Goal: Task Accomplishment & Management: Manage account settings

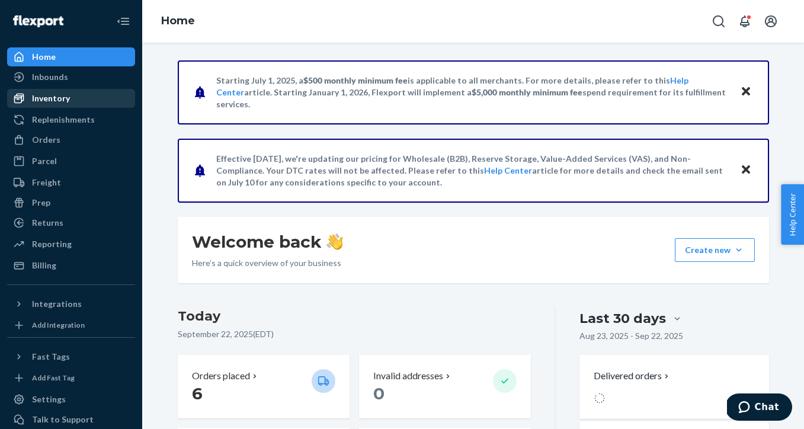
click at [82, 105] on div "Inventory" at bounding box center [71, 98] width 126 height 17
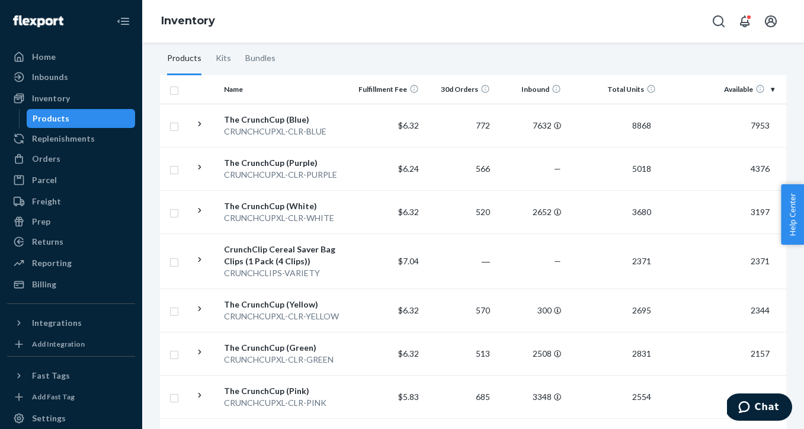
scroll to position [199, 0]
click at [296, 305] on div "The CrunchCup (Yellow)" at bounding box center [286, 303] width 124 height 12
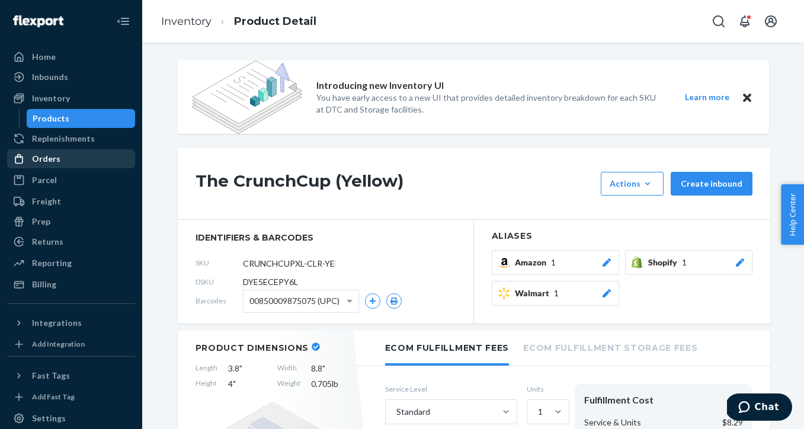
click at [97, 161] on div "Orders" at bounding box center [71, 159] width 126 height 17
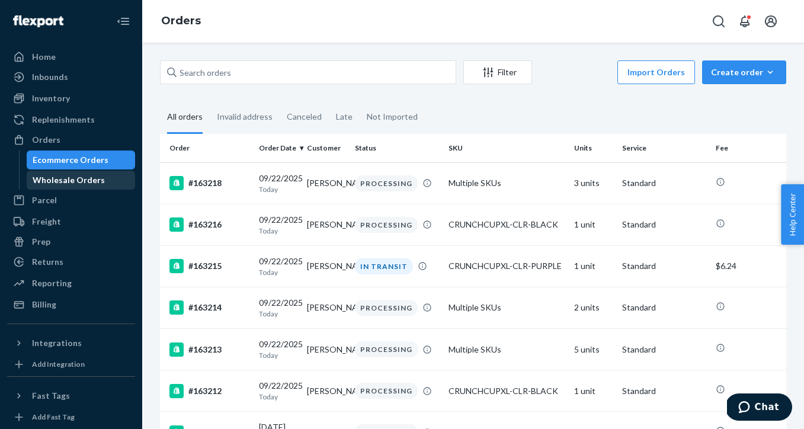
click at [94, 180] on div "Wholesale Orders" at bounding box center [69, 180] width 72 height 12
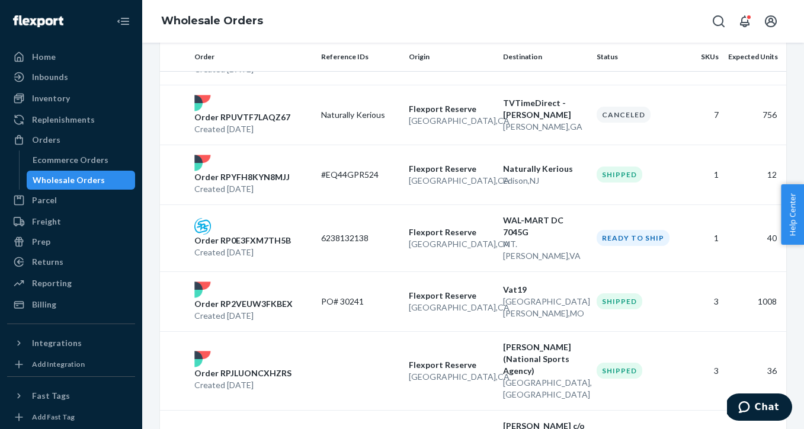
scroll to position [841, 0]
click at [447, 302] on p "San Bernardino , CA" at bounding box center [451, 308] width 85 height 12
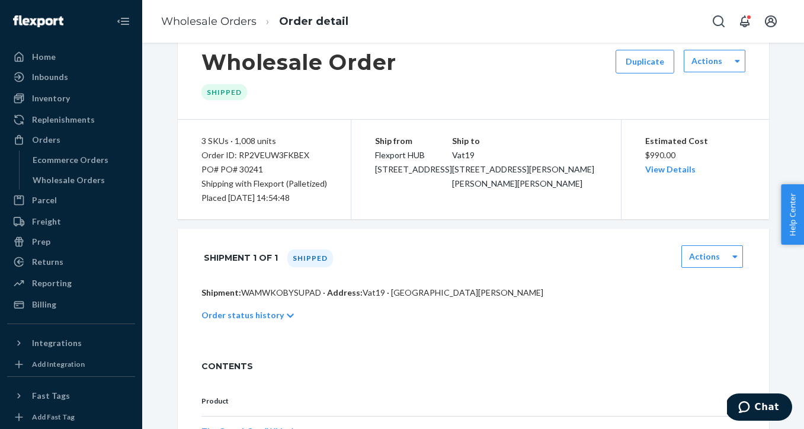
scroll to position [38, 0]
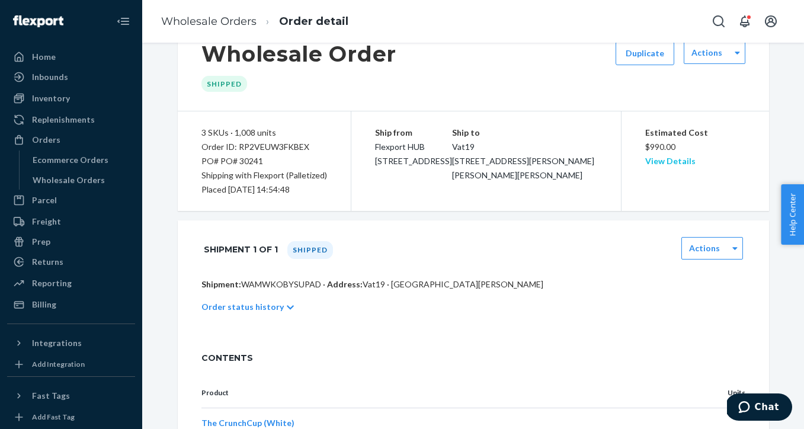
click at [671, 159] on link "View Details" at bounding box center [670, 161] width 50 height 10
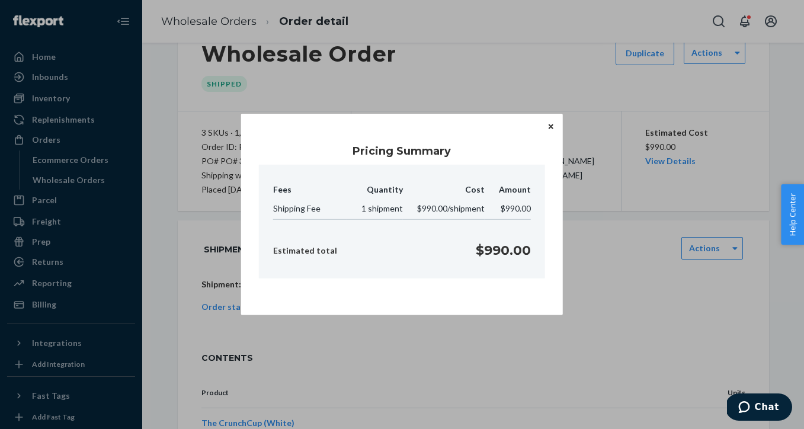
click at [552, 128] on icon "Close" at bounding box center [551, 126] width 5 height 5
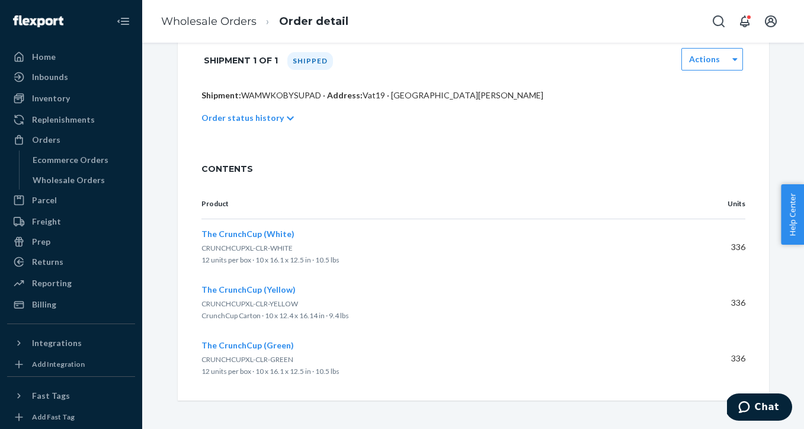
scroll to position [0, 0]
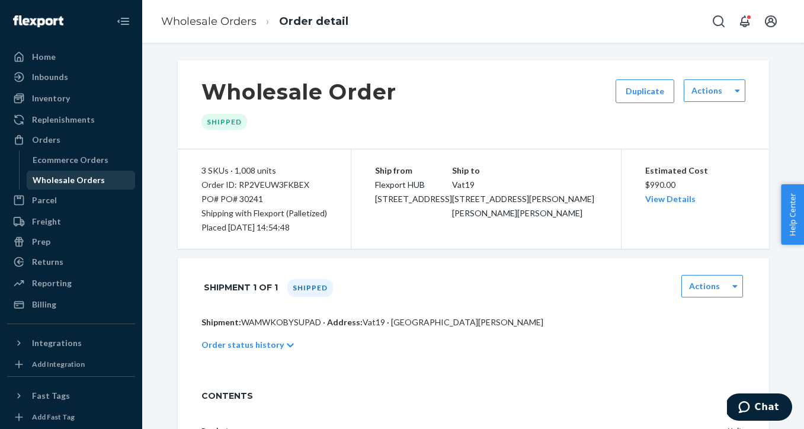
click at [58, 181] on div "Wholesale Orders" at bounding box center [69, 180] width 72 height 12
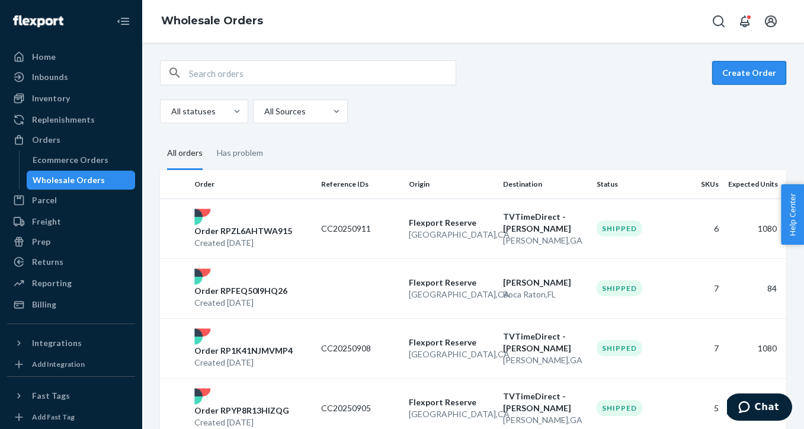
click at [759, 72] on button "Create Order" at bounding box center [749, 73] width 74 height 24
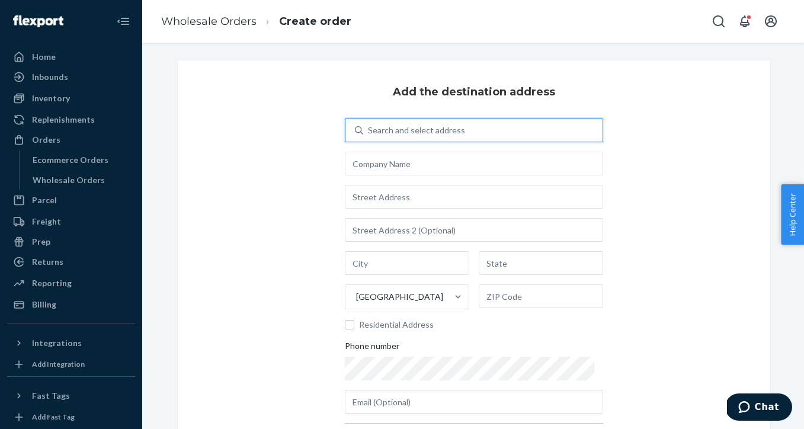
click at [480, 130] on div "Search and select address" at bounding box center [482, 130] width 239 height 21
click at [369, 130] on input "0 results available. Use Up and Down to choose options, press Enter to select t…" at bounding box center [368, 130] width 1 height 12
type input "Vat"
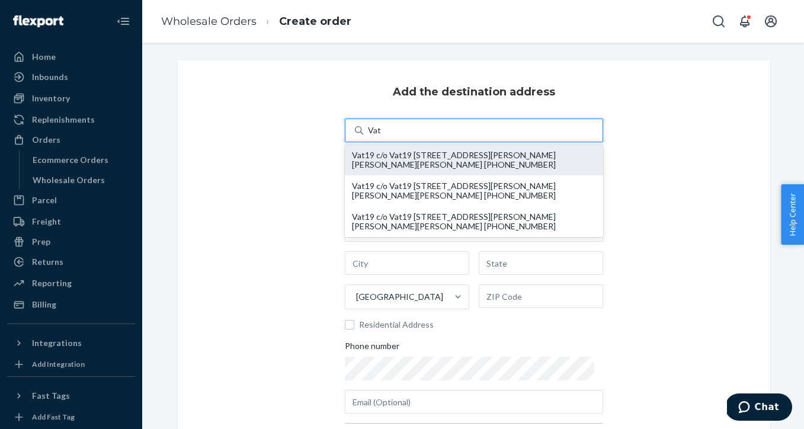
click at [464, 154] on div "Vat19 c/o Vat19 11783 Borman Dr St. Louis, MO 63146 +1 (800) 476-1991" at bounding box center [474, 160] width 244 height 19
click at [382, 136] on input "Vat" at bounding box center [375, 130] width 14 height 12
type input "Vat19"
type input "11783 Borman Dr"
type input "St. Louis"
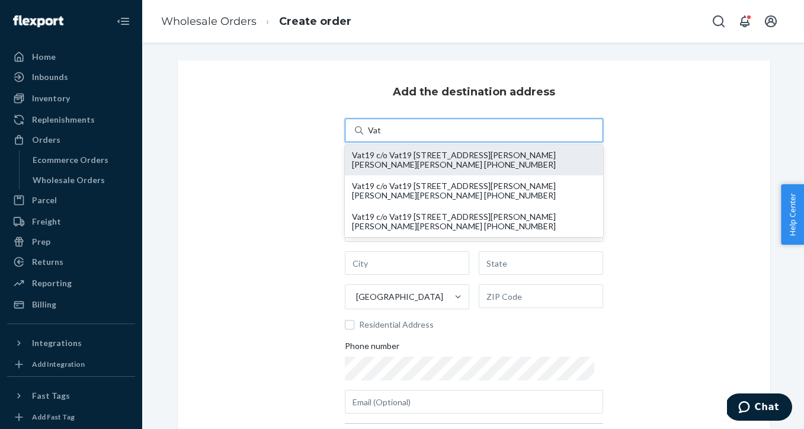
type input "MO"
type input "63146"
type input "johnna@vat19.com"
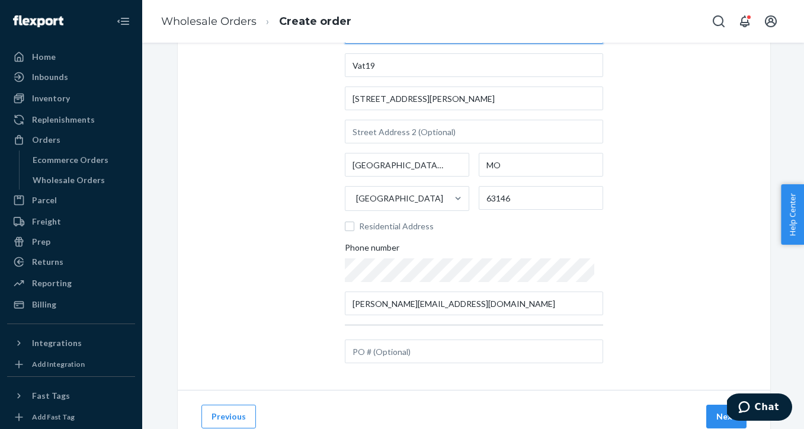
scroll to position [140, 0]
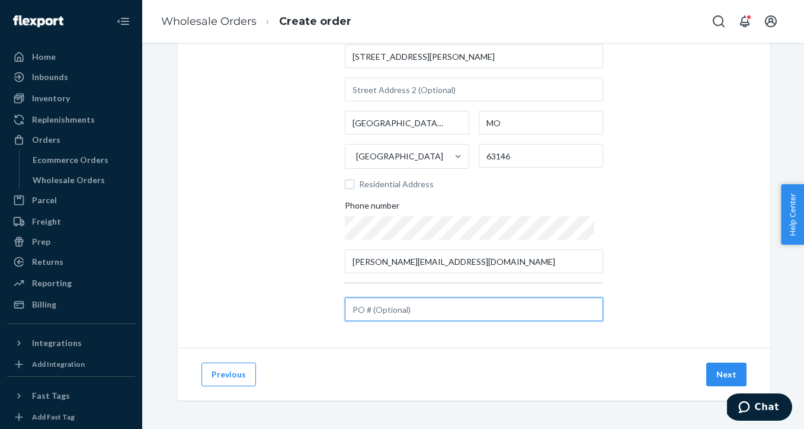
click at [501, 311] on input "text" at bounding box center [474, 309] width 258 height 24
type input "30336"
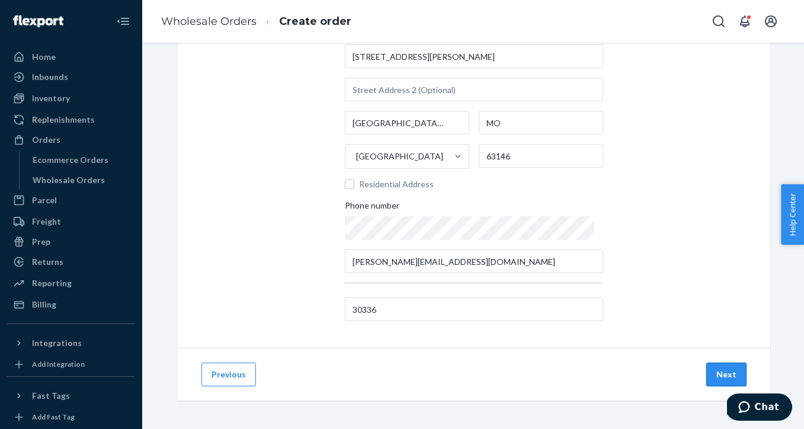
click at [733, 375] on button "Next" at bounding box center [726, 375] width 40 height 24
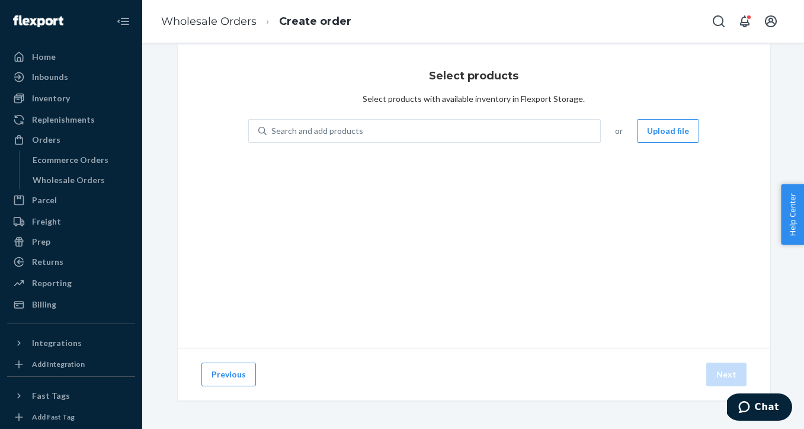
scroll to position [16, 0]
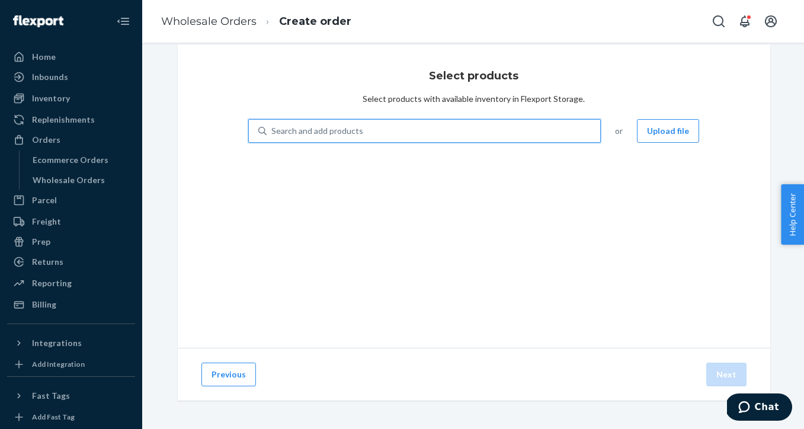
click at [477, 132] on div "Search and add products" at bounding box center [434, 130] width 334 height 21
click at [273, 132] on input "0 results available. Use Up and Down to choose options, press Enter to select t…" at bounding box center [271, 131] width 1 height 12
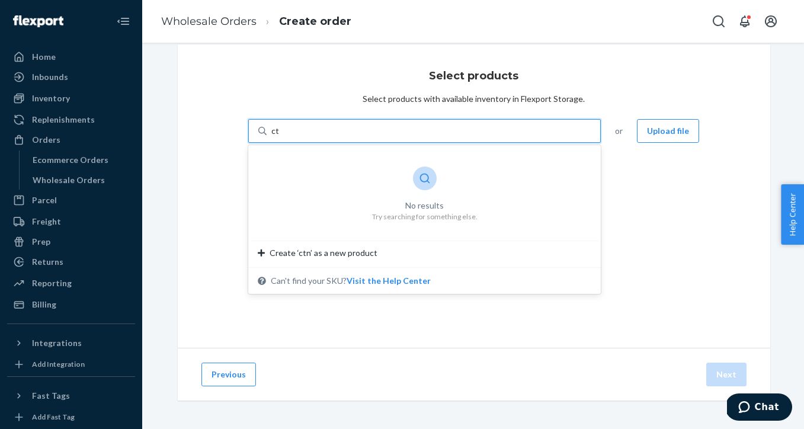
type input "c"
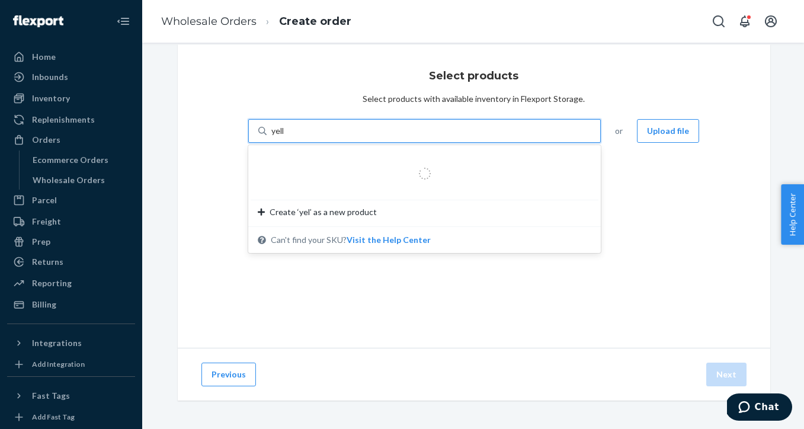
type input "yello"
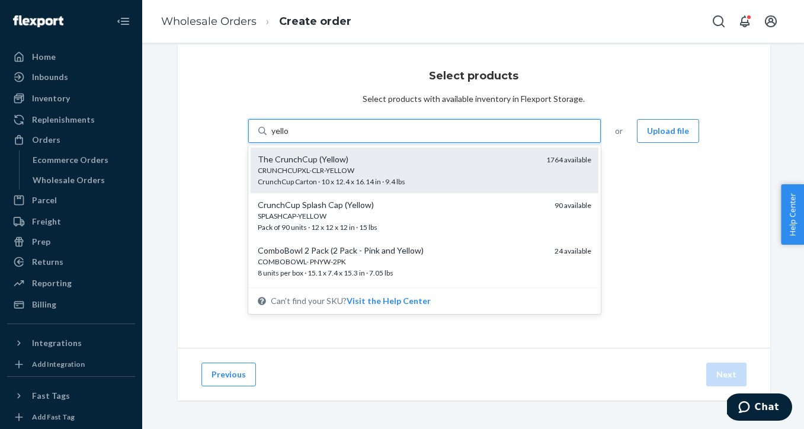
click at [473, 163] on div "The CrunchCup (Yellow)" at bounding box center [398, 159] width 280 height 12
click at [290, 137] on input "yello" at bounding box center [280, 131] width 18 height 12
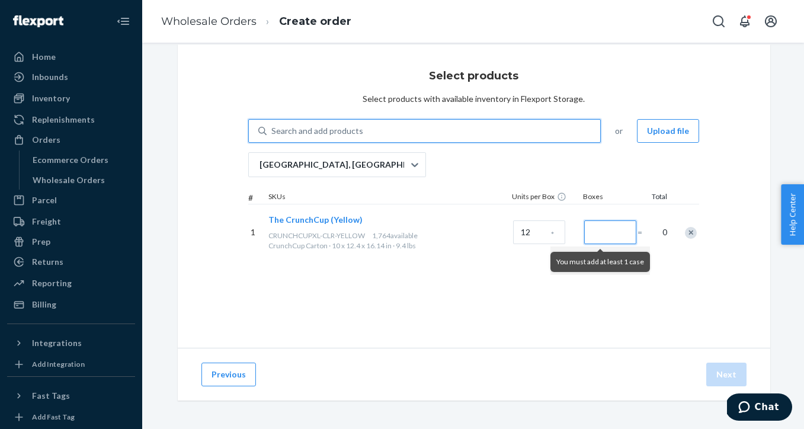
click at [613, 235] on input "Number of boxes" at bounding box center [610, 232] width 52 height 24
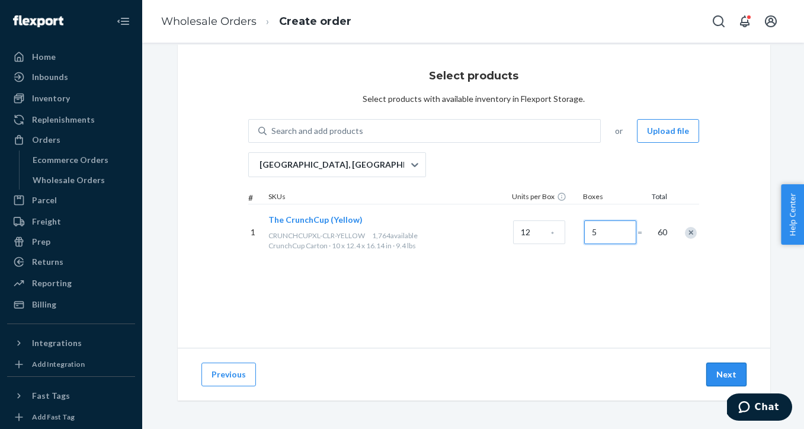
type input "5"
click at [729, 372] on button "Next" at bounding box center [726, 375] width 40 height 24
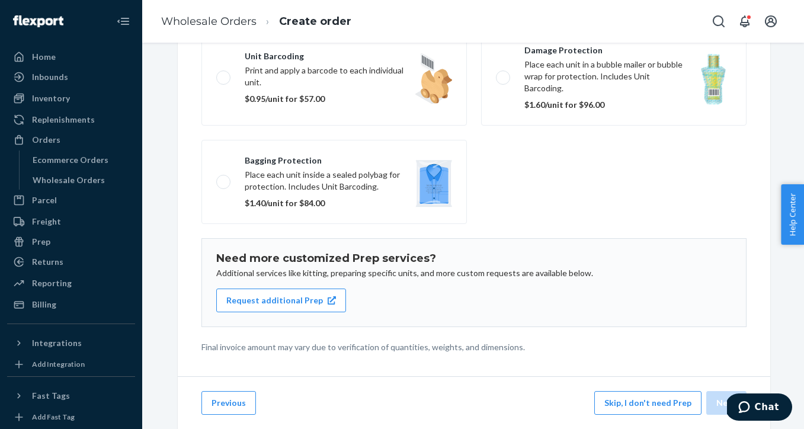
scroll to position [175, 0]
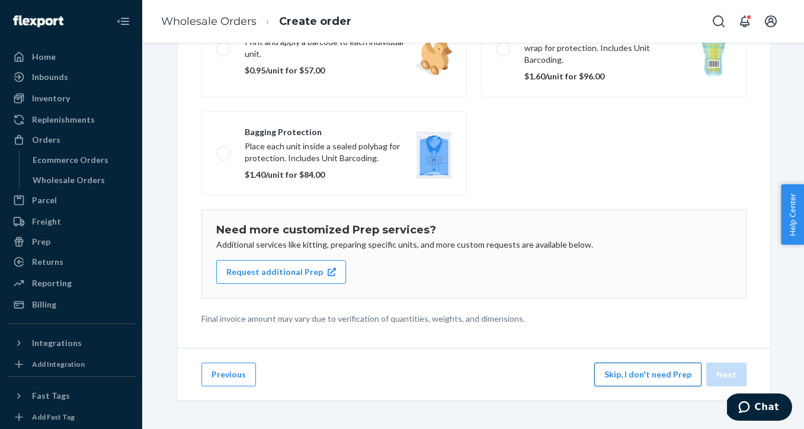
click at [625, 382] on button "Skip, I don't need Prep" at bounding box center [647, 375] width 107 height 24
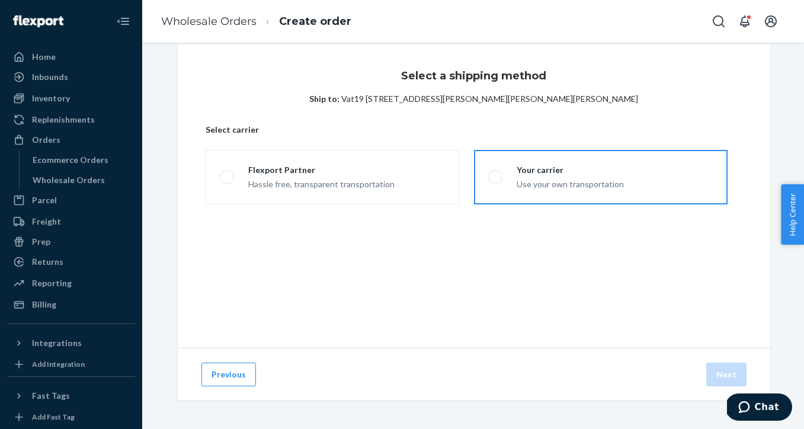
click at [523, 175] on div "Your carrier" at bounding box center [570, 170] width 107 height 12
click at [496, 175] on input "Your carrier Use your own transportation" at bounding box center [492, 178] width 8 height 8
radio input "true"
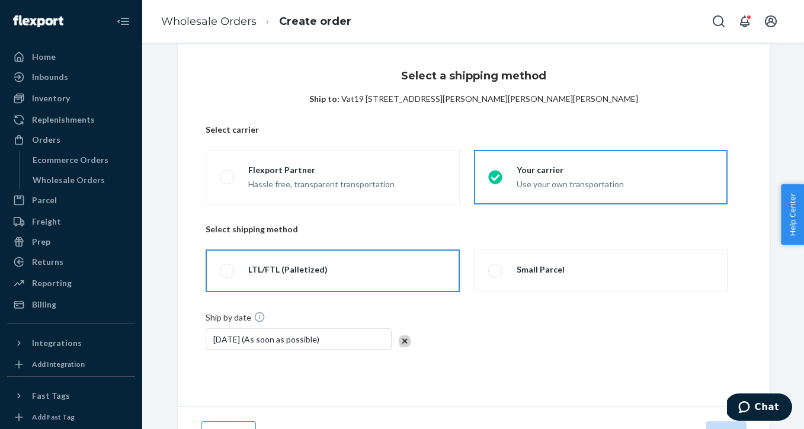
click at [273, 268] on div "LTL/FTL (Palletized)" at bounding box center [287, 270] width 79 height 12
click at [228, 268] on input "LTL/FTL (Palletized)" at bounding box center [224, 271] width 8 height 8
radio input "true"
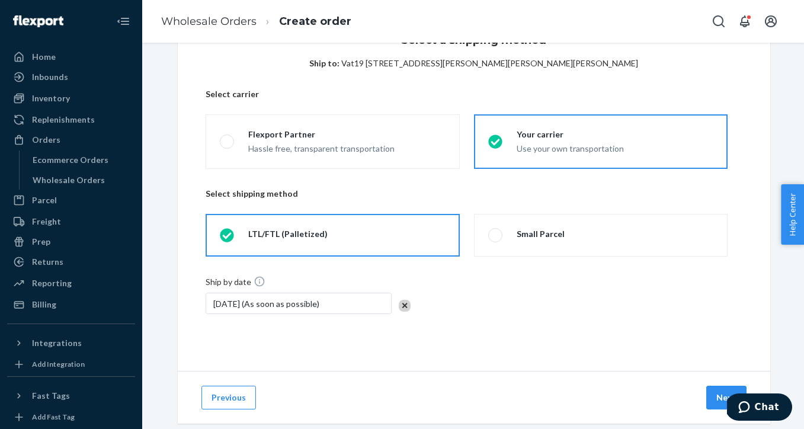
scroll to position [74, 0]
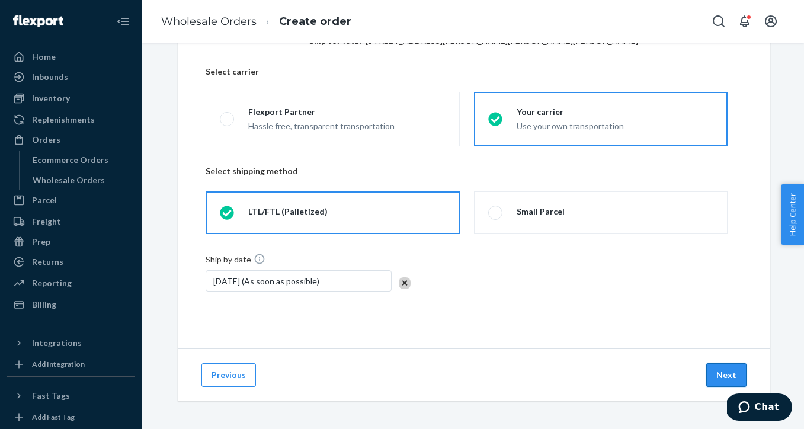
click at [728, 373] on button "Next" at bounding box center [726, 375] width 40 height 24
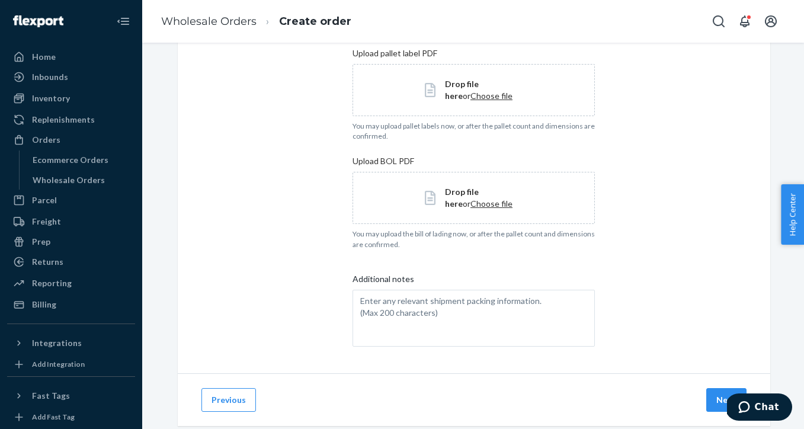
scroll to position [303, 0]
click at [718, 396] on button "Next" at bounding box center [726, 398] width 40 height 24
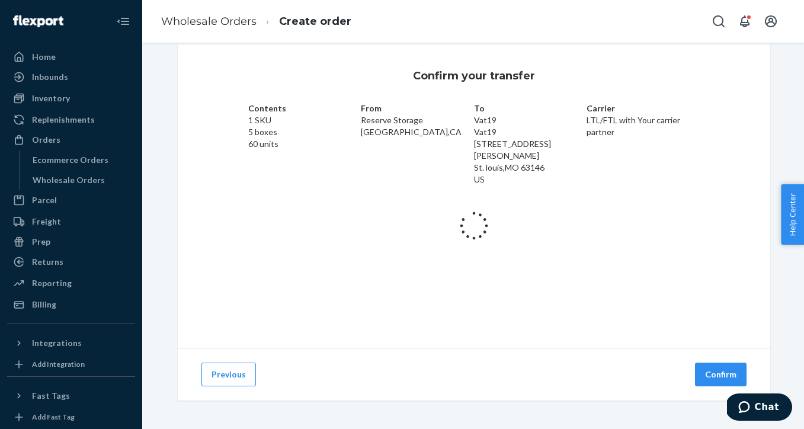
scroll to position [16, 0]
click at [220, 370] on button "Previous" at bounding box center [228, 375] width 55 height 24
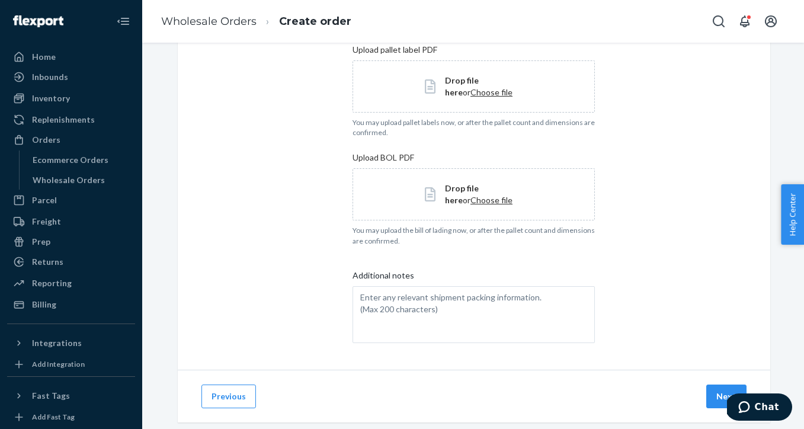
scroll to position [327, 0]
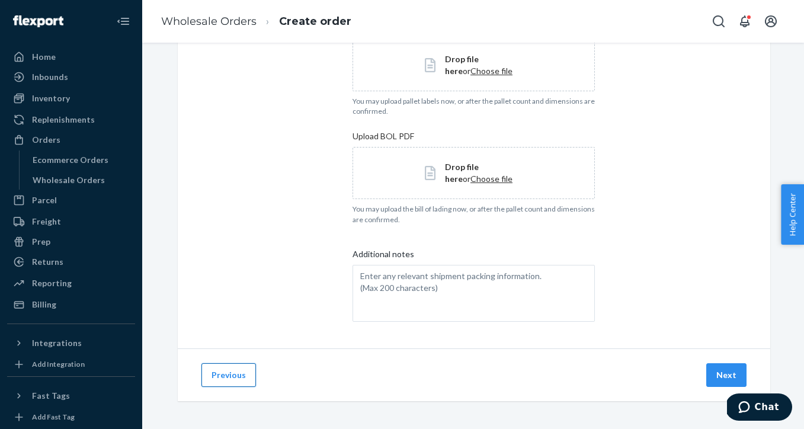
click at [220, 379] on button "Previous" at bounding box center [228, 375] width 55 height 24
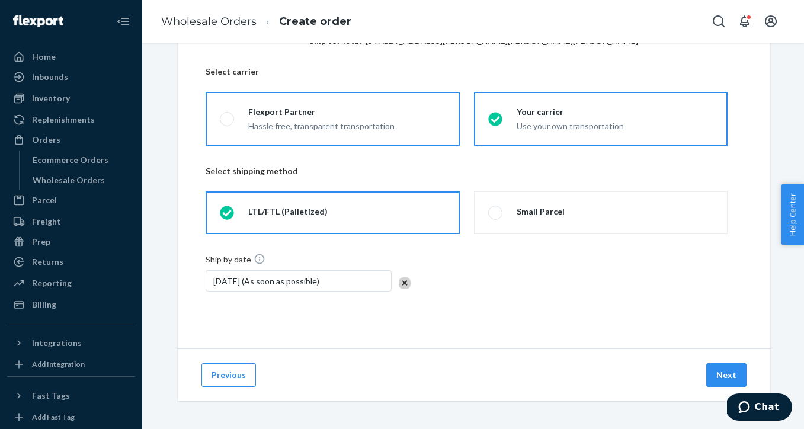
click at [336, 135] on label "Flexport Partner Hassle free, transparent transportation" at bounding box center [333, 119] width 254 height 55
click at [228, 123] on input "Flexport Partner Hassle free, transparent transportation" at bounding box center [224, 120] width 8 height 8
radio input "true"
radio input "false"
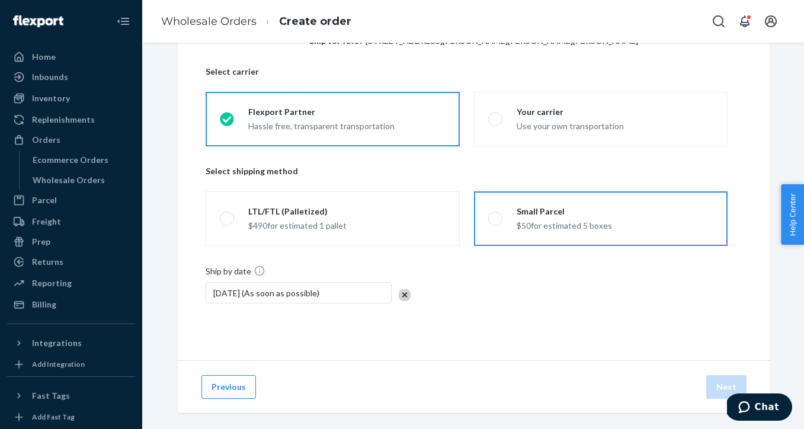
click at [514, 221] on div "Small Parcel $50 for estimated 5 boxes" at bounding box center [558, 219] width 110 height 26
click at [496, 221] on input "Small Parcel $50 for estimated 5 boxes" at bounding box center [492, 219] width 8 height 8
radio input "true"
click at [726, 386] on button "Next" at bounding box center [726, 387] width 40 height 24
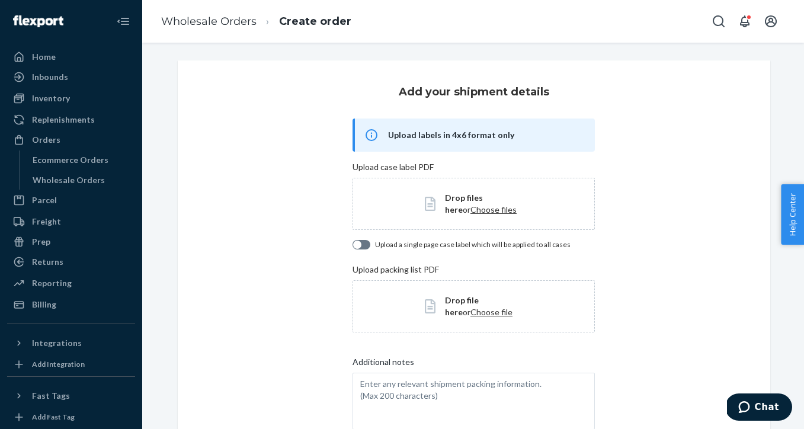
scroll to position [108, 0]
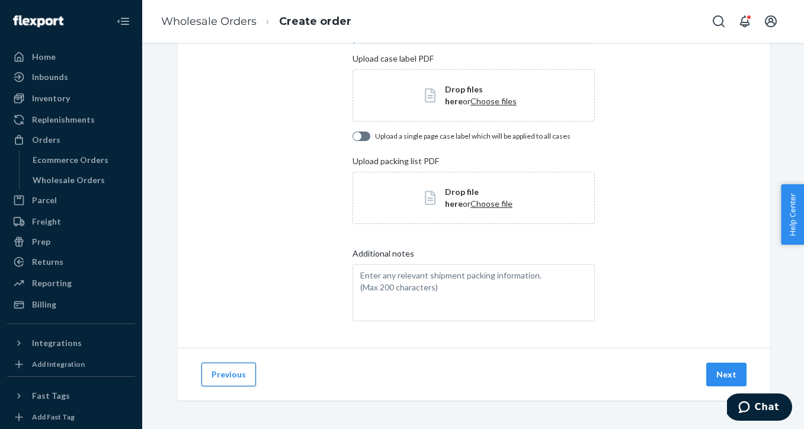
click at [235, 370] on button "Previous" at bounding box center [228, 375] width 55 height 24
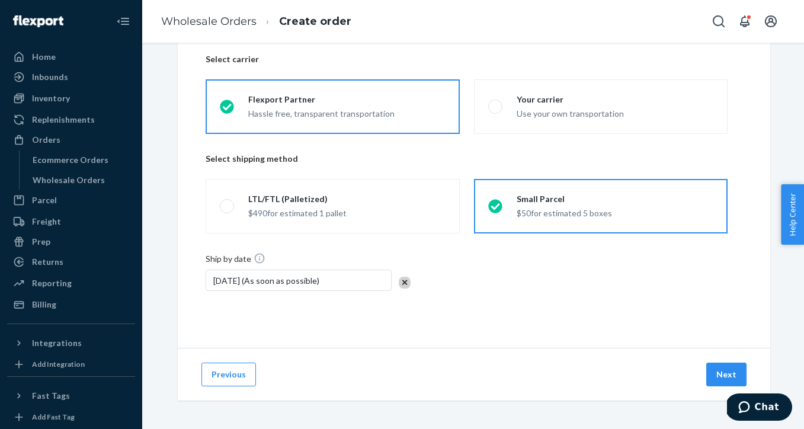
scroll to position [86, 0]
click at [226, 380] on button "Previous" at bounding box center [228, 375] width 55 height 24
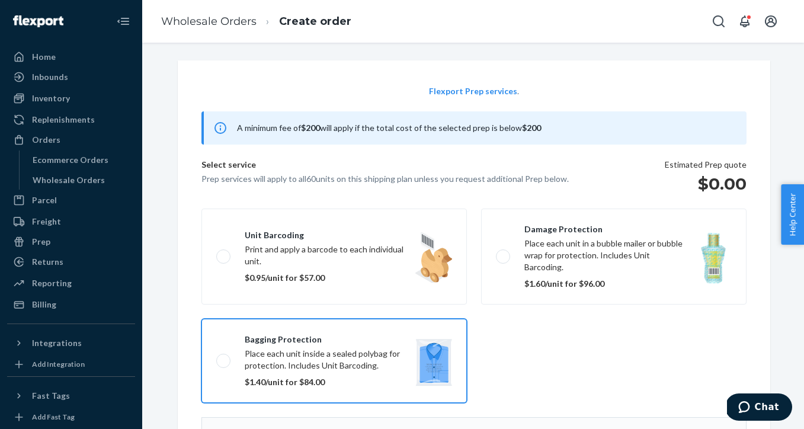
scroll to position [76, 0]
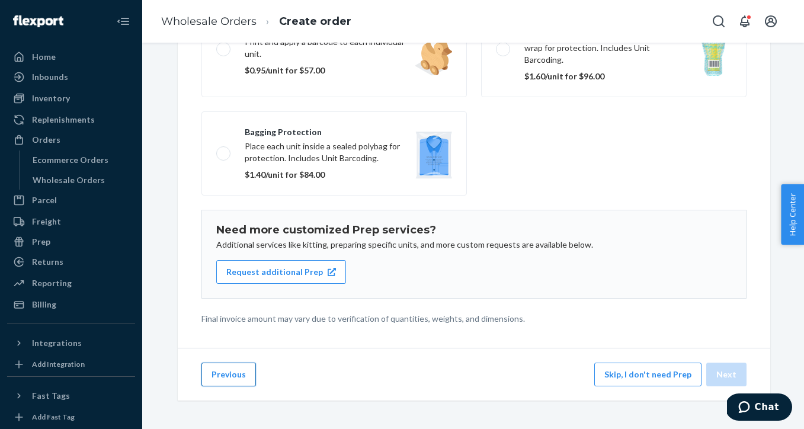
click at [222, 376] on button "Previous" at bounding box center [228, 375] width 55 height 24
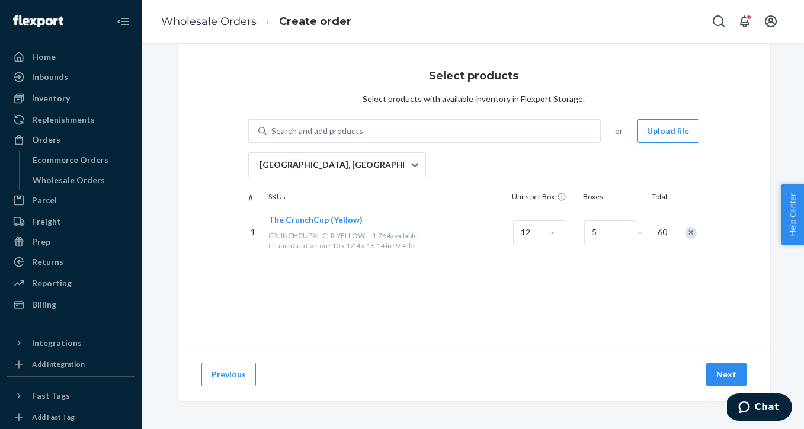
scroll to position [11, 0]
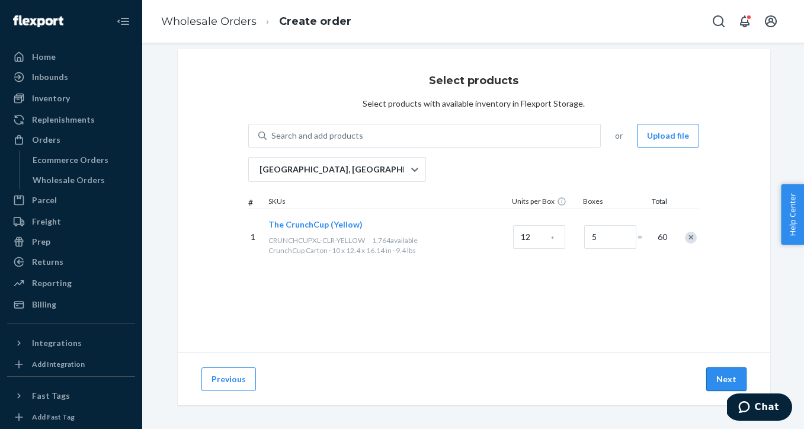
click at [732, 375] on button "Next" at bounding box center [726, 379] width 40 height 24
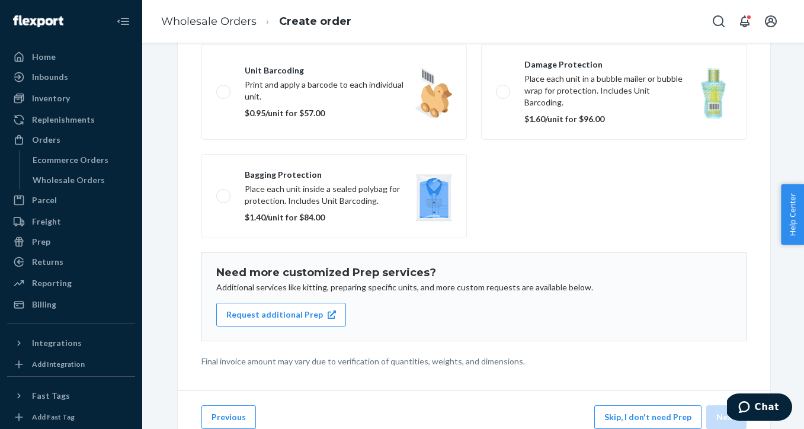
scroll to position [175, 0]
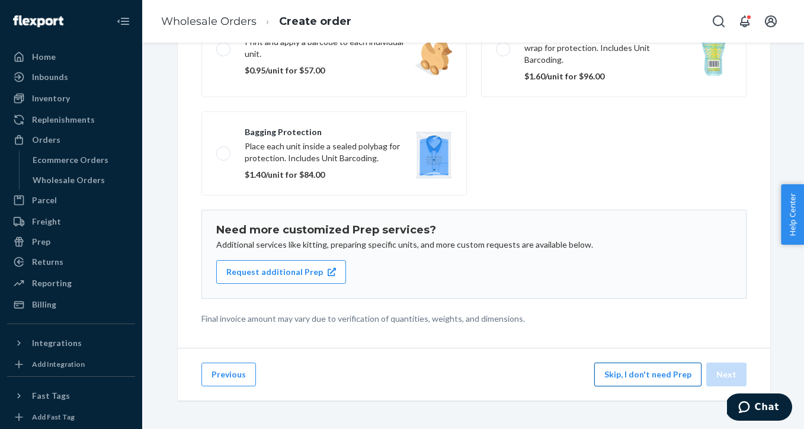
click at [627, 380] on button "Skip, I don't need Prep" at bounding box center [647, 375] width 107 height 24
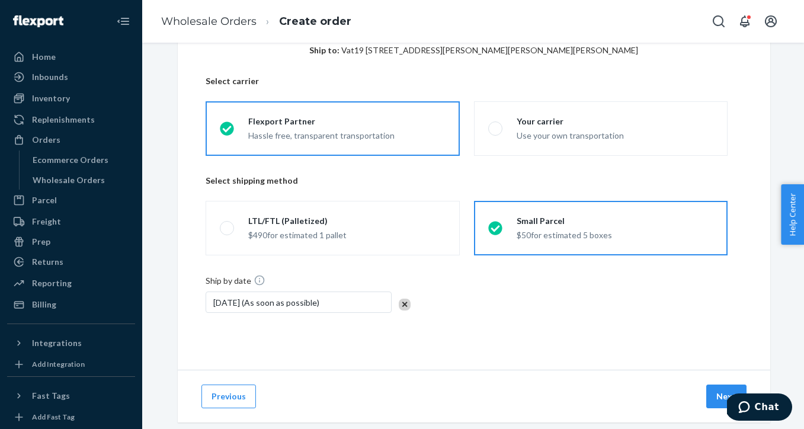
scroll to position [86, 0]
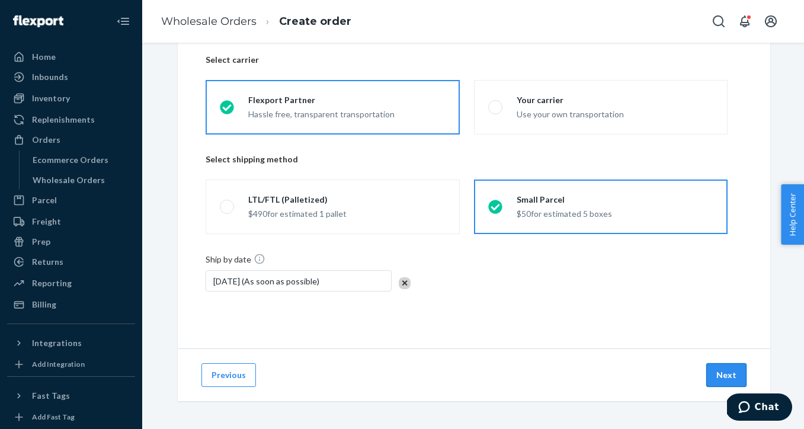
click at [734, 373] on button "Next" at bounding box center [726, 375] width 40 height 24
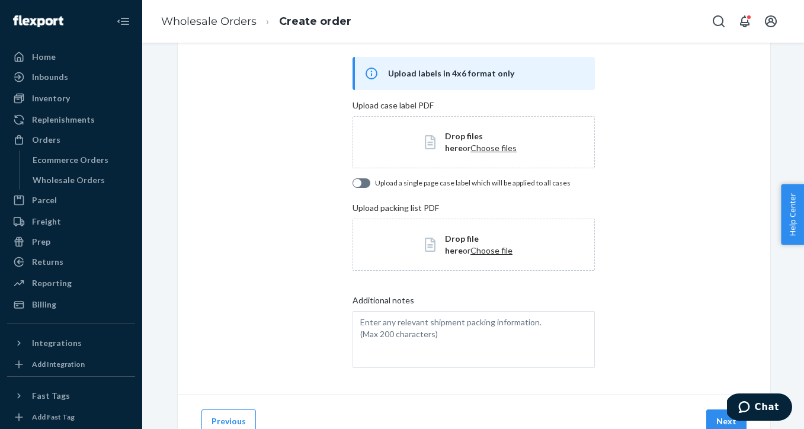
scroll to position [108, 0]
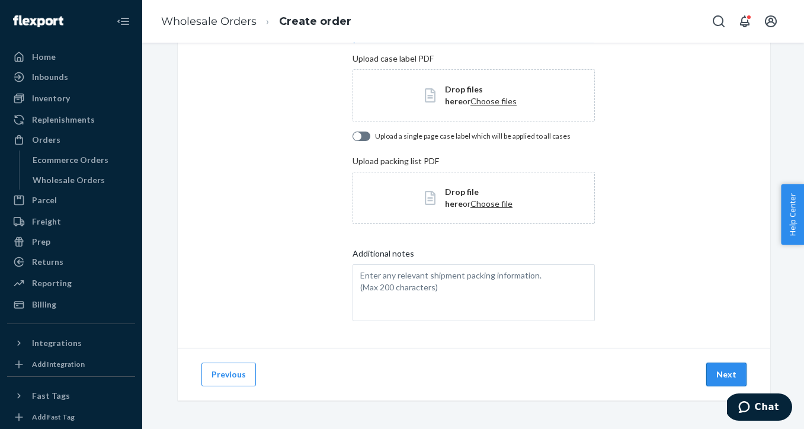
click at [724, 375] on button "Next" at bounding box center [726, 375] width 40 height 24
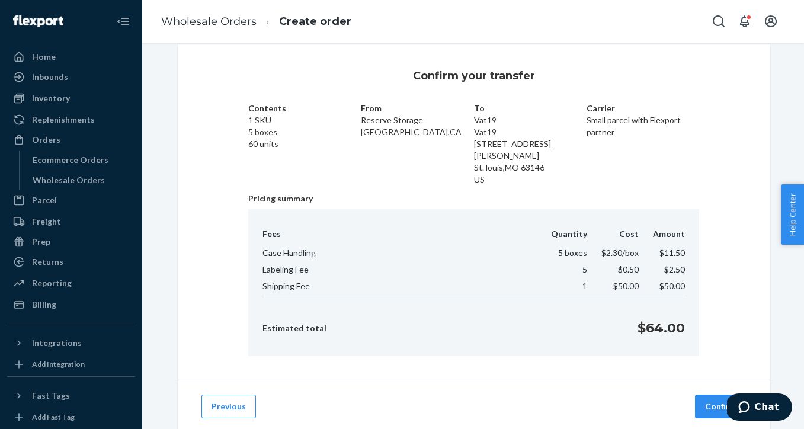
scroll to position [36, 0]
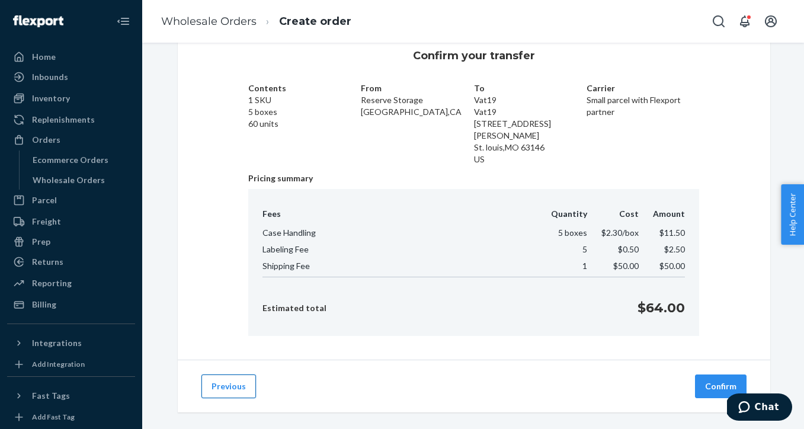
click at [239, 375] on button "Previous" at bounding box center [228, 387] width 55 height 24
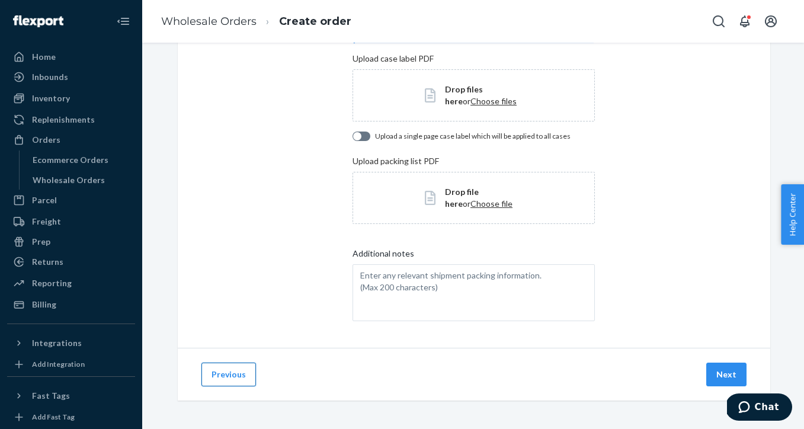
click at [234, 382] on button "Previous" at bounding box center [228, 375] width 55 height 24
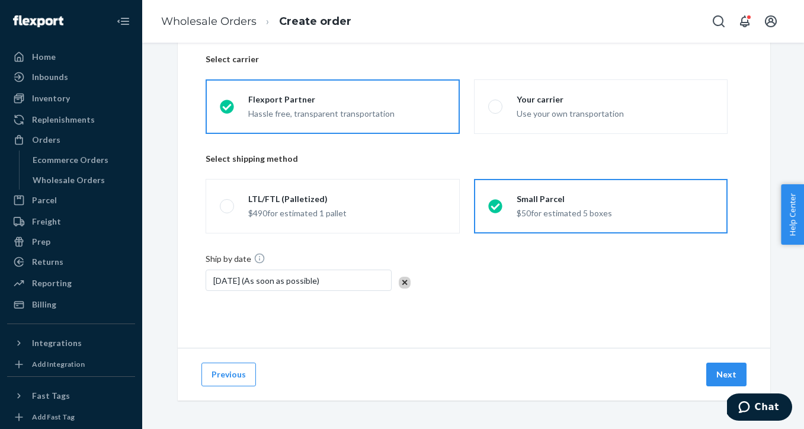
scroll to position [86, 0]
click at [231, 376] on button "Previous" at bounding box center [228, 375] width 55 height 24
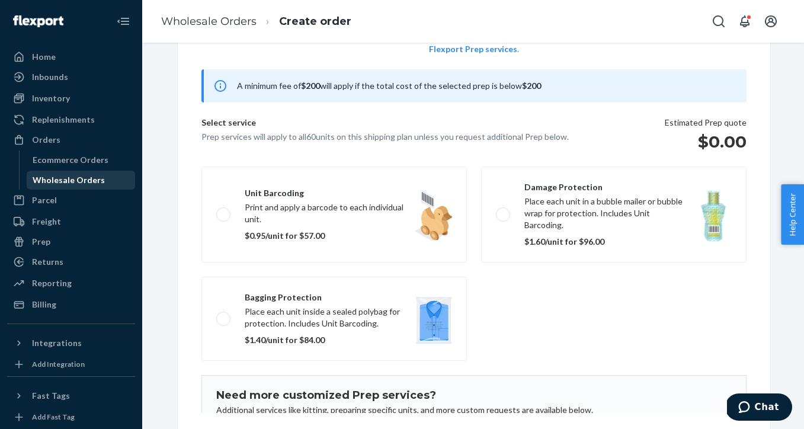
click at [70, 177] on div "Wholesale Orders" at bounding box center [69, 180] width 72 height 12
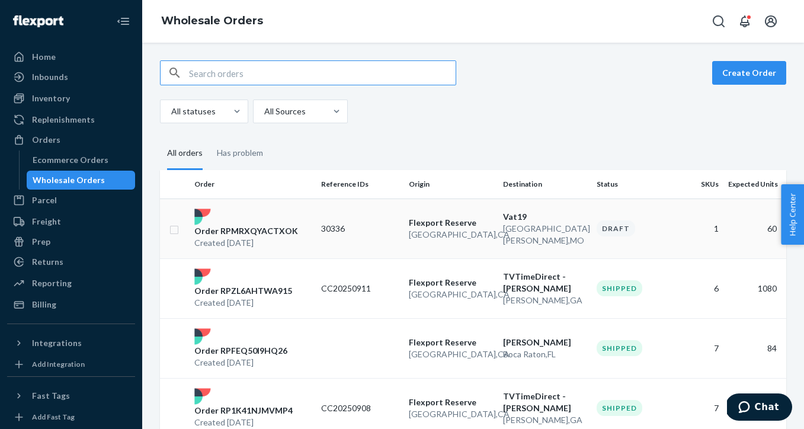
click at [447, 235] on p "San Bernardino , CA" at bounding box center [451, 235] width 85 height 12
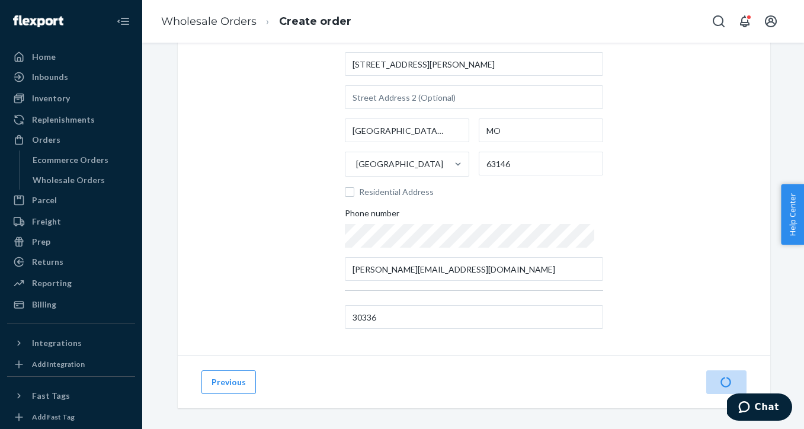
scroll to position [140, 0]
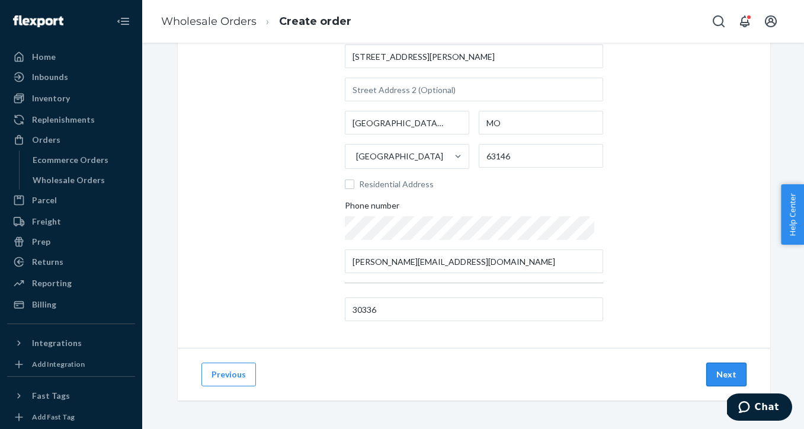
click at [726, 370] on button "Next" at bounding box center [726, 375] width 40 height 24
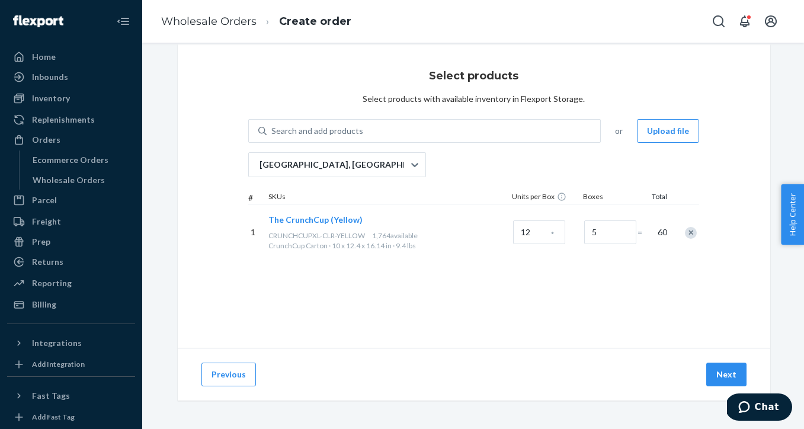
scroll to position [16, 0]
click at [728, 376] on button "Next" at bounding box center [726, 375] width 40 height 24
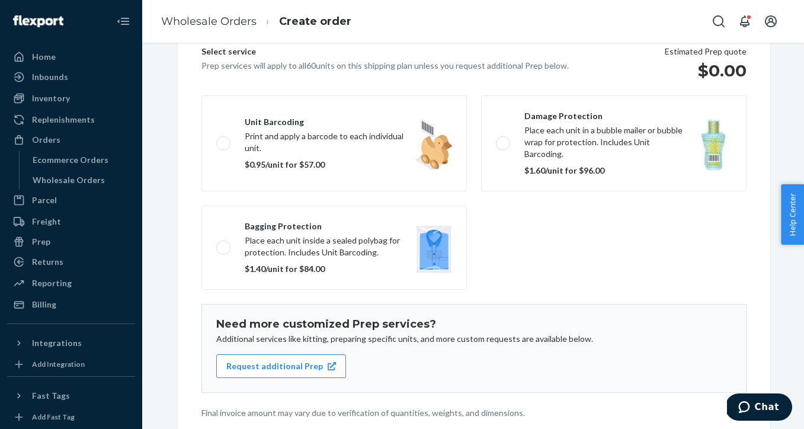
scroll to position [175, 0]
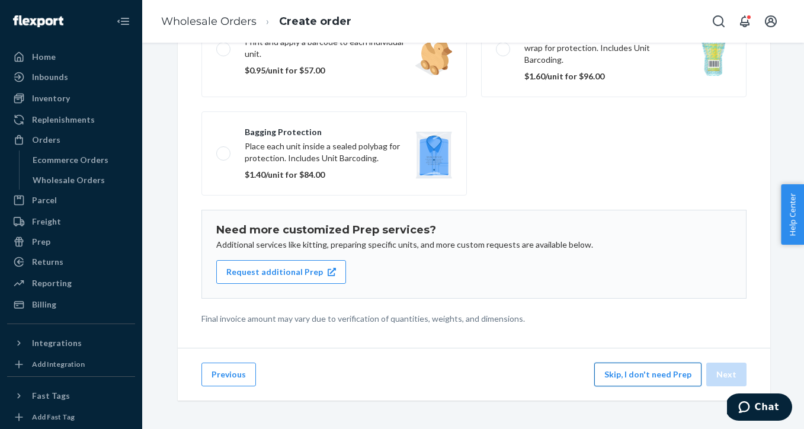
click at [645, 372] on button "Skip, I don't need Prep" at bounding box center [647, 375] width 107 height 24
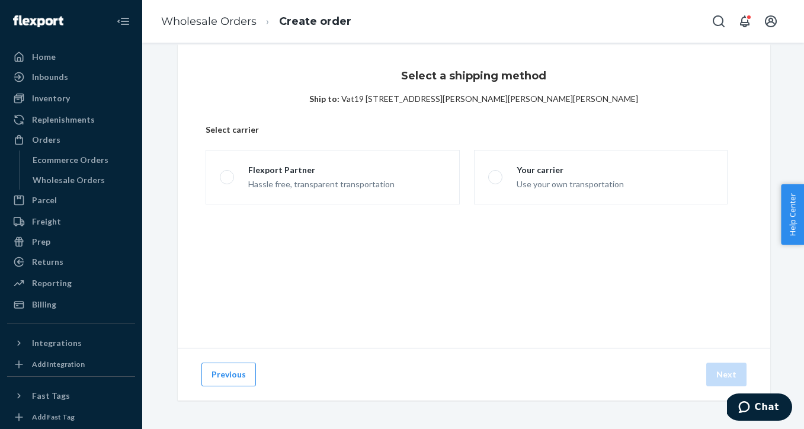
scroll to position [16, 0]
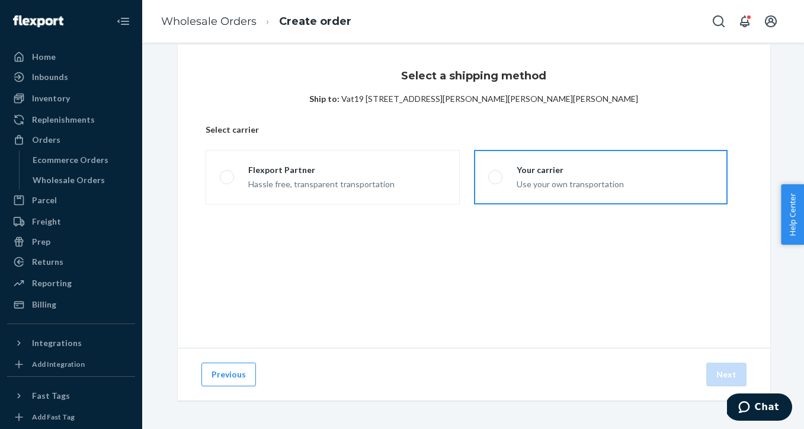
click at [560, 190] on div "Use your own transportation" at bounding box center [570, 183] width 107 height 14
click at [496, 181] on input "Your carrier Use your own transportation" at bounding box center [492, 178] width 8 height 8
radio input "true"
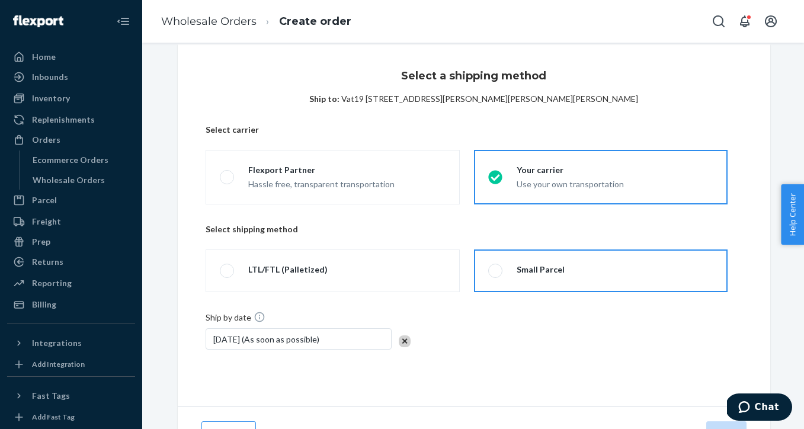
click at [568, 273] on label "Small Parcel" at bounding box center [601, 270] width 254 height 43
click at [496, 273] on input "Small Parcel" at bounding box center [492, 271] width 8 height 8
radio input "true"
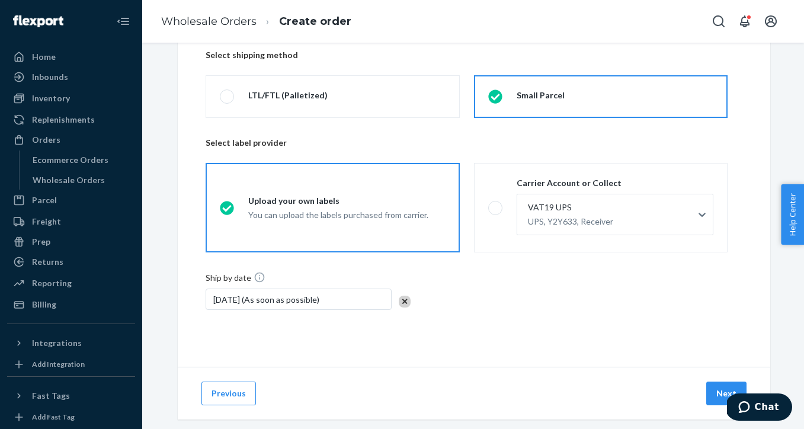
scroll to position [191, 0]
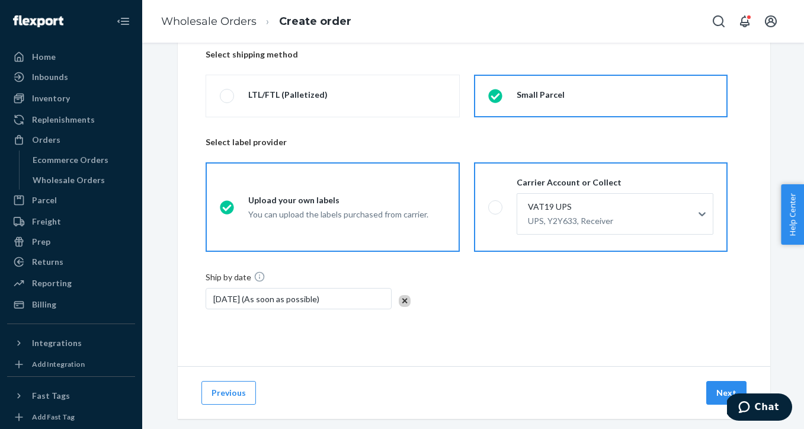
click at [498, 206] on span at bounding box center [495, 207] width 14 height 14
click at [496, 206] on input "Carrier Account or Collect VAT19 UPS UPS, Y2Y633, Receiver" at bounding box center [492, 207] width 8 height 8
radio input "true"
radio input "false"
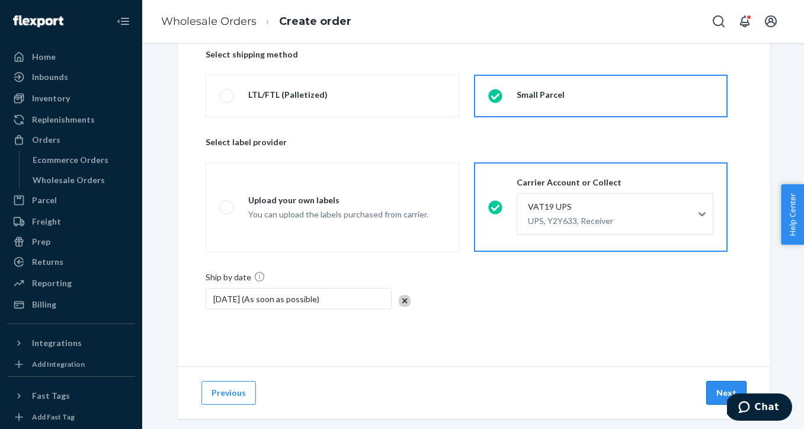
click at [717, 392] on button "Next" at bounding box center [726, 393] width 40 height 24
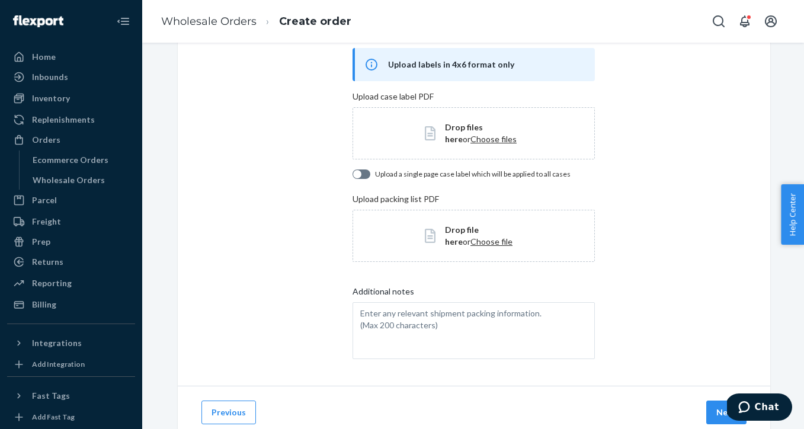
scroll to position [108, 0]
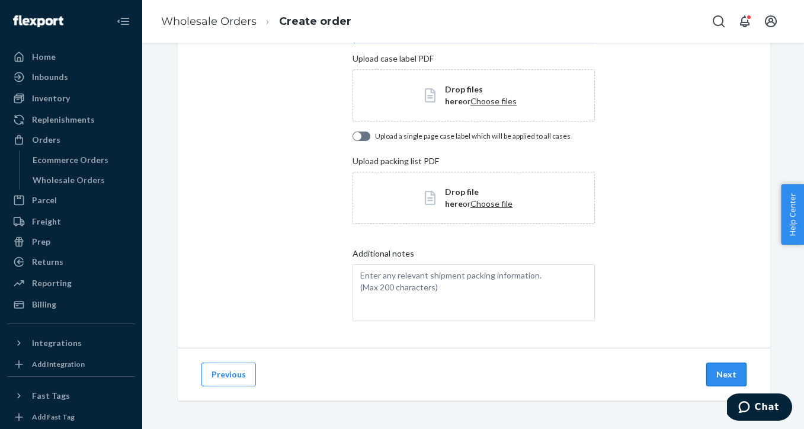
click at [722, 373] on button "Next" at bounding box center [726, 375] width 40 height 24
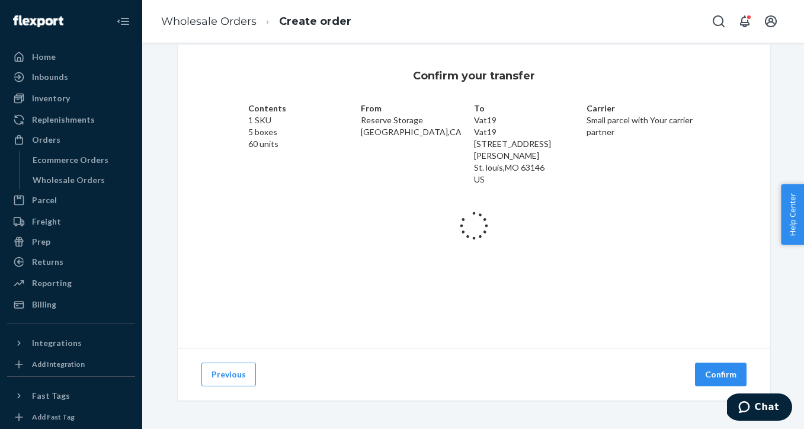
scroll to position [20, 0]
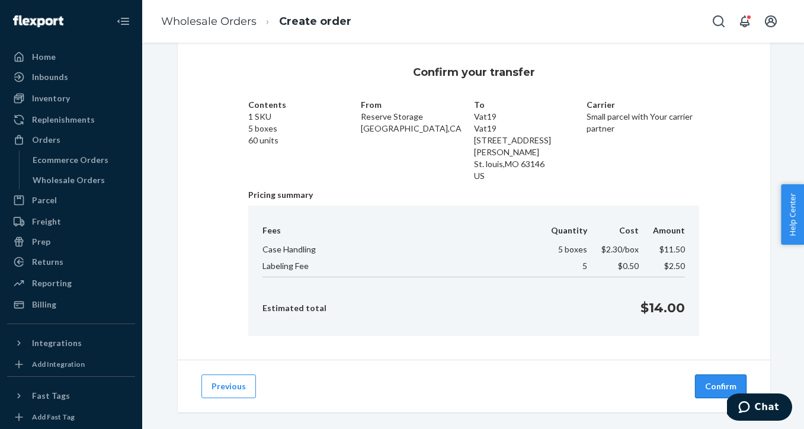
click at [716, 377] on button "Confirm" at bounding box center [721, 387] width 52 height 24
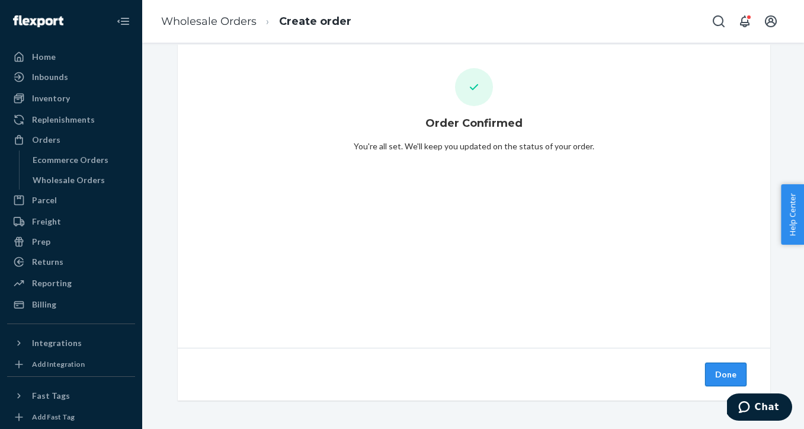
click at [723, 375] on button "Done" at bounding box center [725, 375] width 41 height 24
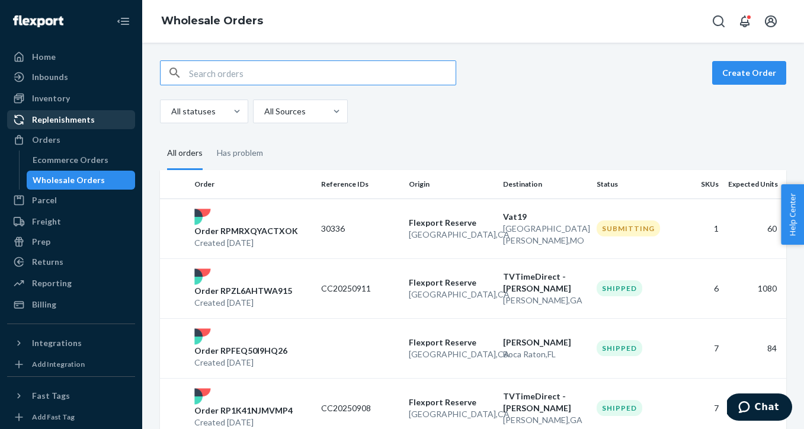
click at [81, 123] on div "Replenishments" at bounding box center [63, 120] width 63 height 12
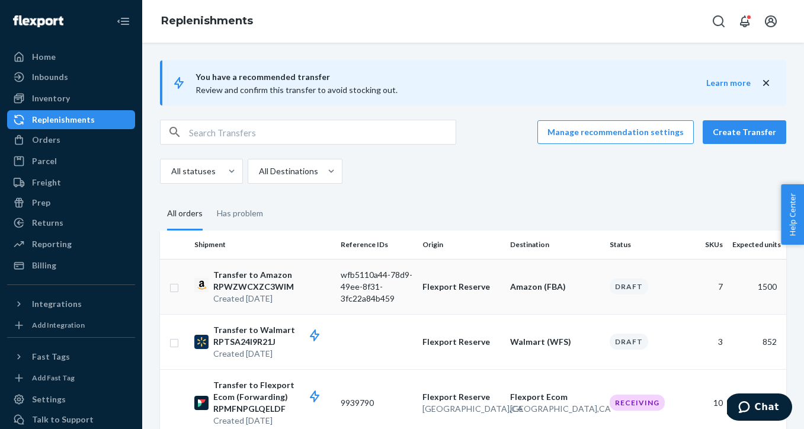
click at [520, 295] on td "Amazon (FBA)" at bounding box center [555, 286] width 100 height 55
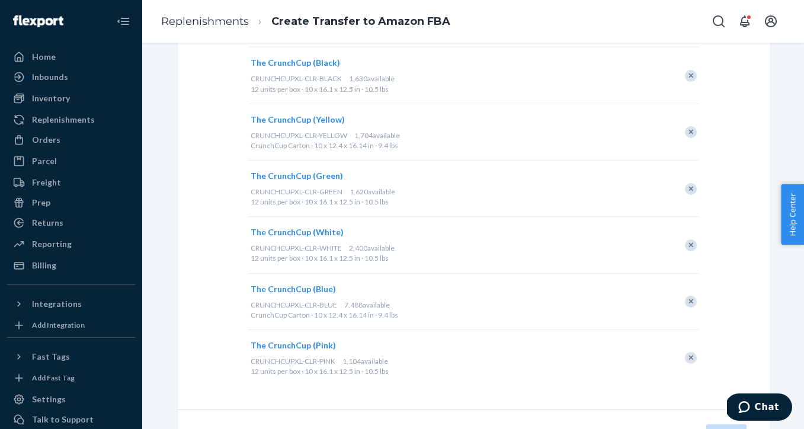
scroll to position [291, 0]
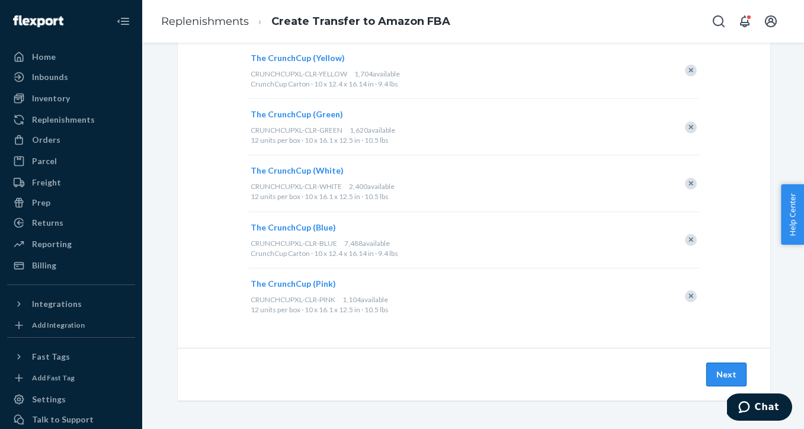
click at [735, 371] on button "Next" at bounding box center [726, 375] width 40 height 24
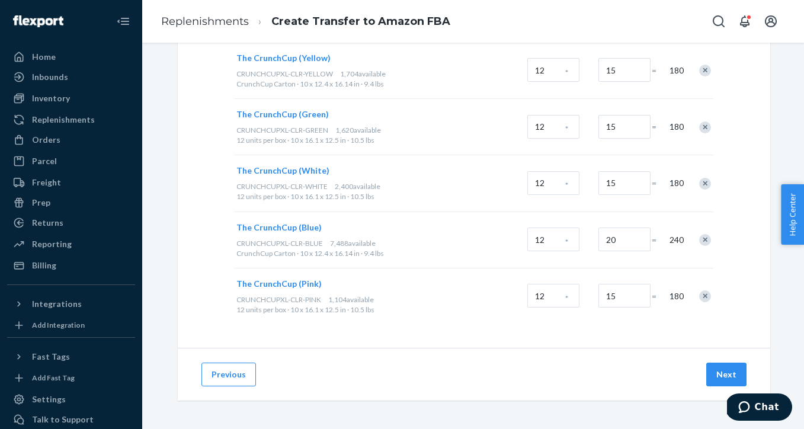
scroll to position [233, 0]
click at [728, 373] on button "Next" at bounding box center [726, 375] width 40 height 24
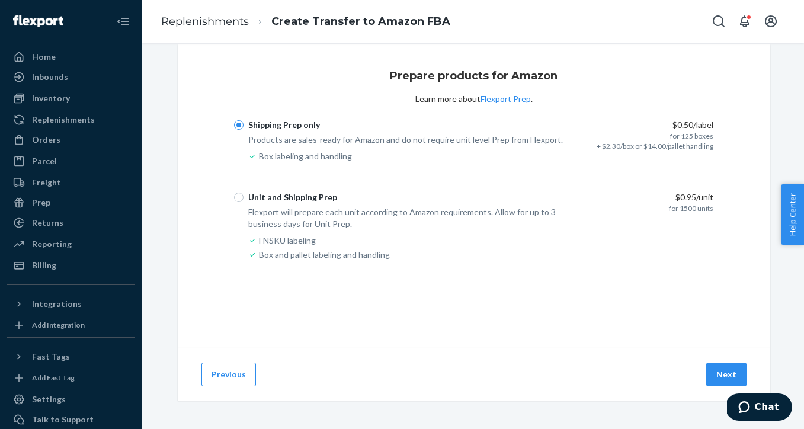
scroll to position [16, 0]
click at [728, 373] on button "Next" at bounding box center [726, 375] width 40 height 24
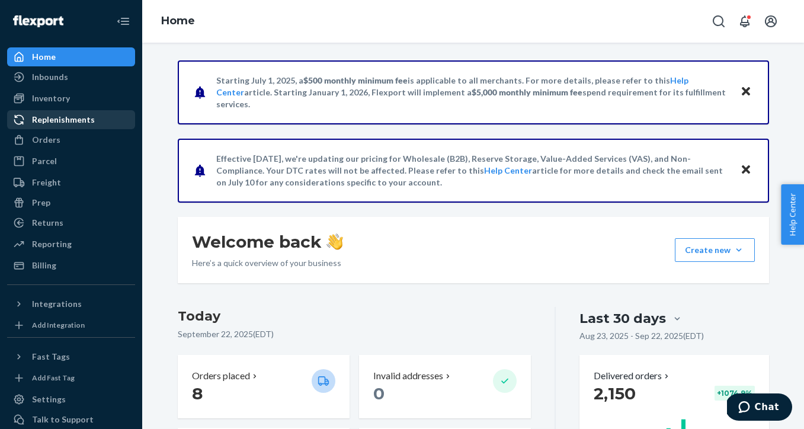
click at [85, 117] on div "Replenishments" at bounding box center [63, 120] width 63 height 12
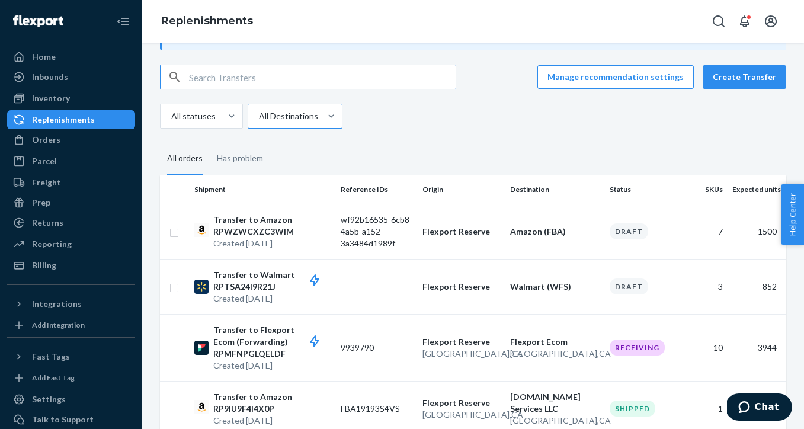
scroll to position [84, 0]
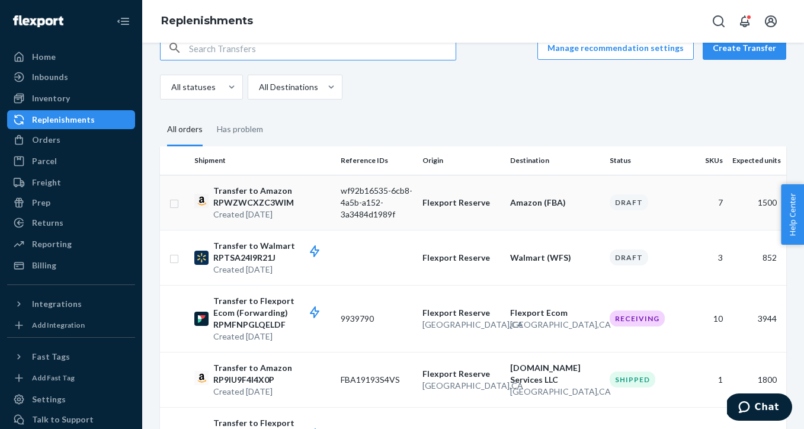
click at [459, 207] on p "Flexport Reserve" at bounding box center [462, 203] width 78 height 12
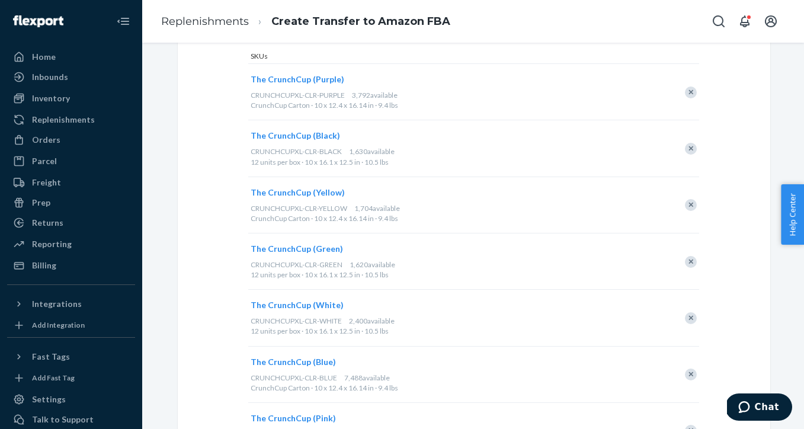
scroll to position [291, 0]
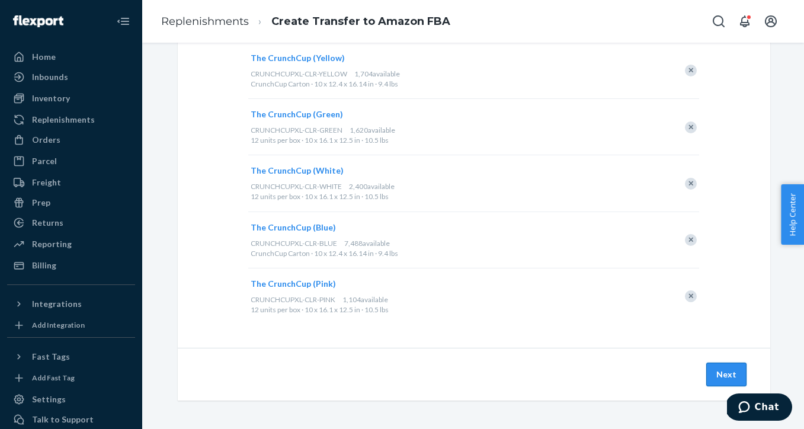
click at [736, 375] on button "Next" at bounding box center [726, 375] width 40 height 24
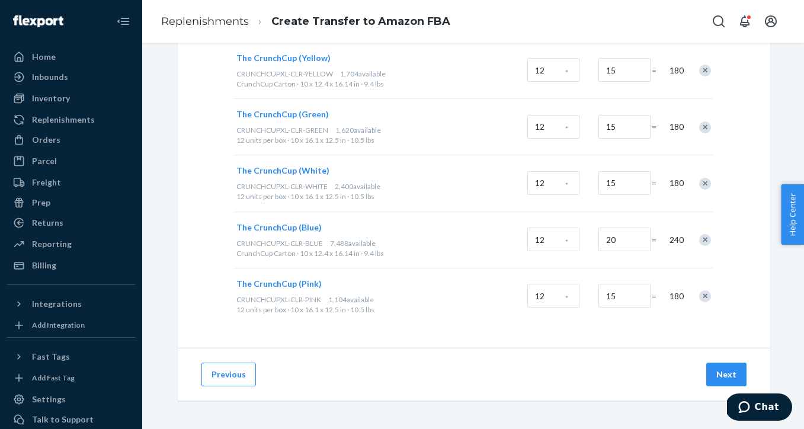
scroll to position [233, 0]
drag, startPoint x: 633, startPoint y: 239, endPoint x: 594, endPoint y: 241, distance: 39.7
click at [594, 241] on div "The CrunchCup (Blue) CRUNCHCUPXL-CLR-BLUE 7,488 available CrunchCup Carton · 10…" at bounding box center [473, 240] width 479 height 56
drag, startPoint x: 626, startPoint y: 241, endPoint x: 596, endPoint y: 235, distance: 30.8
click at [596, 235] on div "20" at bounding box center [622, 240] width 53 height 48
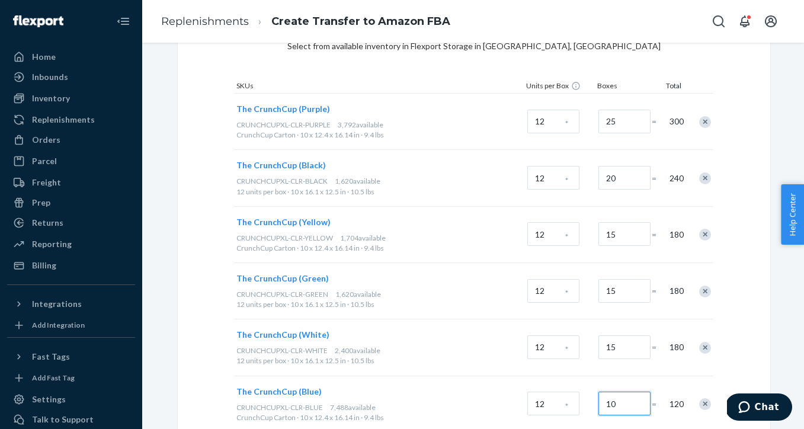
scroll to position [66, 0]
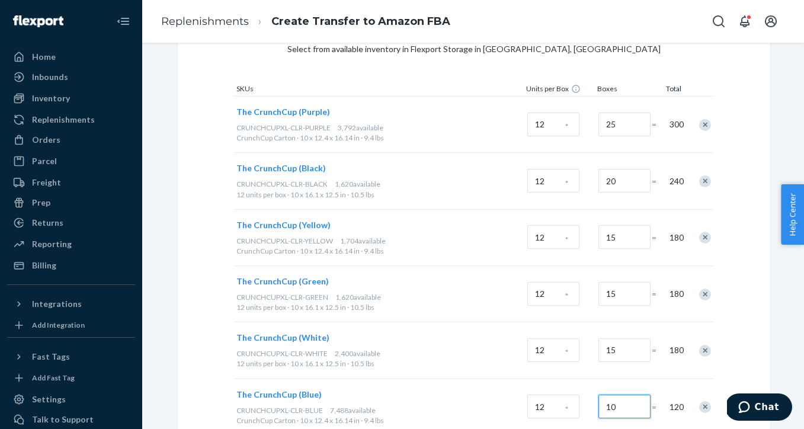
type input "10"
drag, startPoint x: 622, startPoint y: 125, endPoint x: 603, endPoint y: 123, distance: 18.5
click at [603, 123] on input "25" at bounding box center [624, 125] width 52 height 24
drag, startPoint x: 607, startPoint y: 123, endPoint x: 626, endPoint y: 123, distance: 18.4
click at [626, 123] on input "25" at bounding box center [624, 125] width 52 height 24
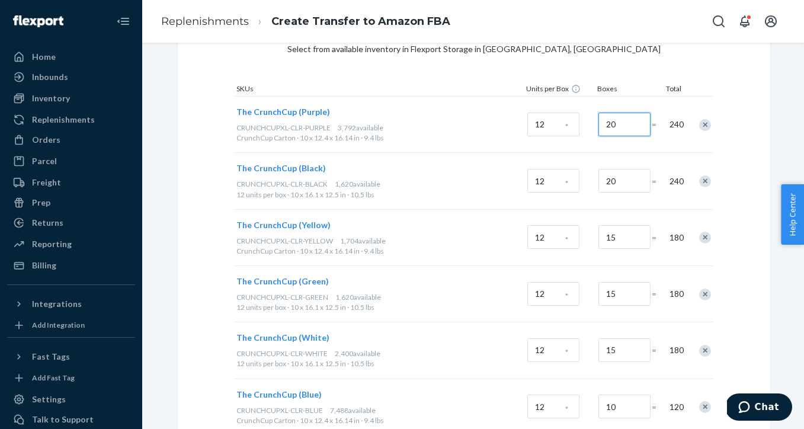
type input "20"
click at [753, 208] on div "Select cases Select from available inventory in Flexport Storage in [GEOGRAPHIC…" at bounding box center [474, 255] width 593 height 520
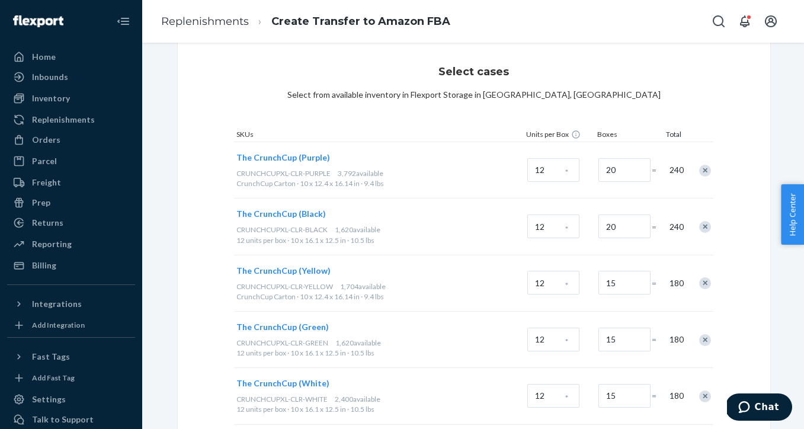
scroll to position [233, 0]
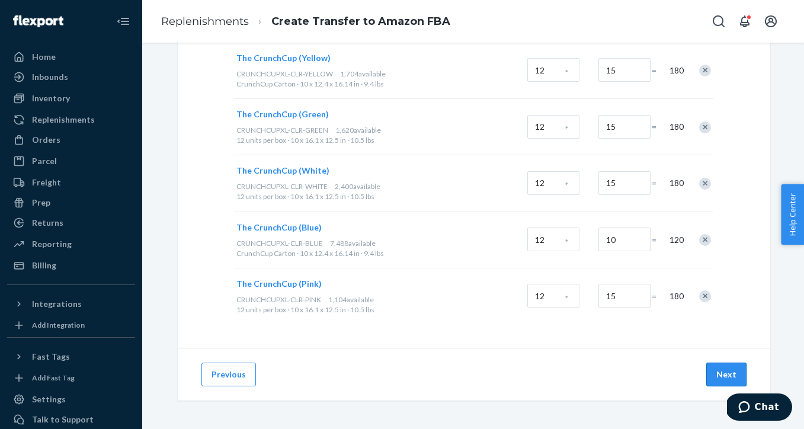
click at [725, 384] on button "Next" at bounding box center [726, 375] width 40 height 24
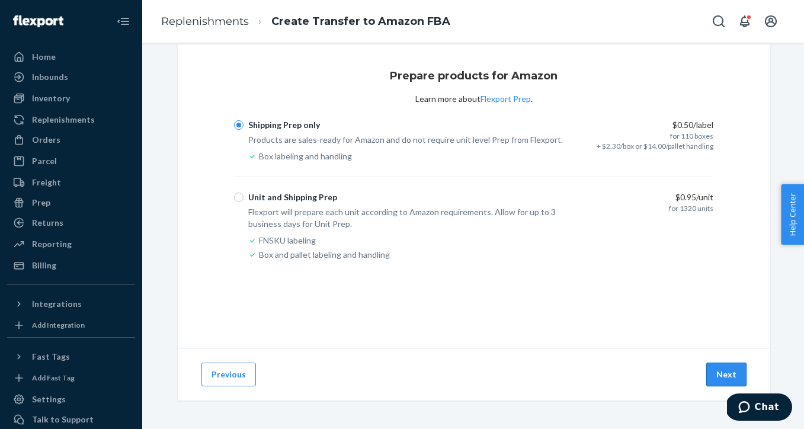
click at [719, 372] on button "Next" at bounding box center [726, 375] width 40 height 24
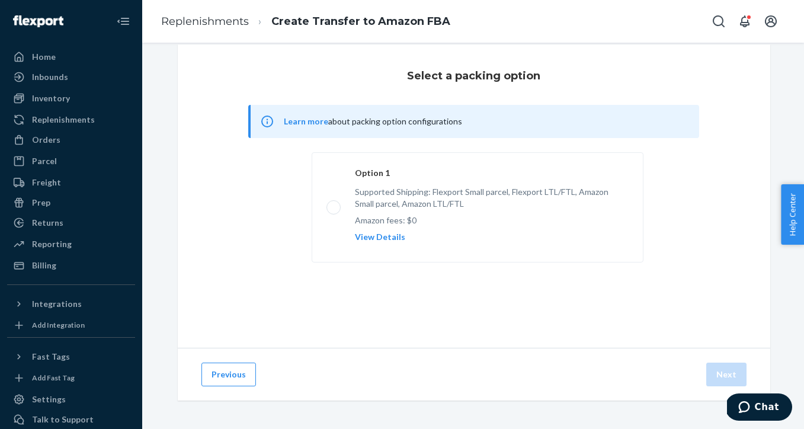
scroll to position [0, 0]
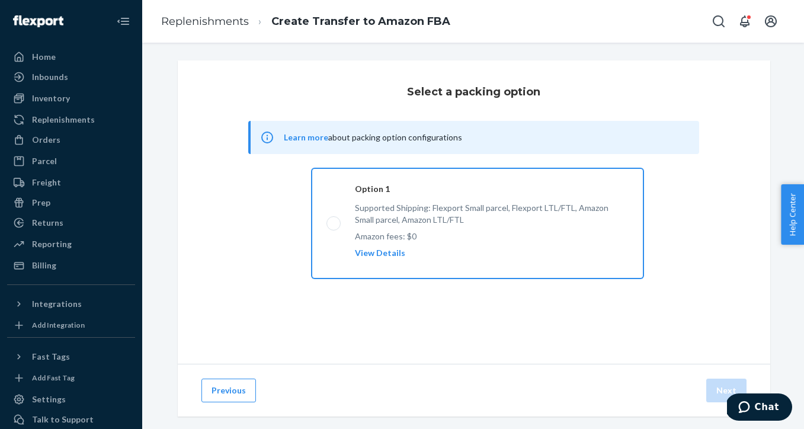
click at [337, 225] on label "Option 1 Supported Shipping: Flexport Small parcel, Flexport LTL/FTL, Amazon Sm…" at bounding box center [478, 223] width 332 height 110
click at [334, 225] on input "Option 1 Supported Shipping: Flexport Small parcel, Flexport LTL/FTL, Amazon Sm…" at bounding box center [331, 224] width 8 height 8
radio input "true"
click at [719, 386] on button "Next" at bounding box center [726, 391] width 40 height 24
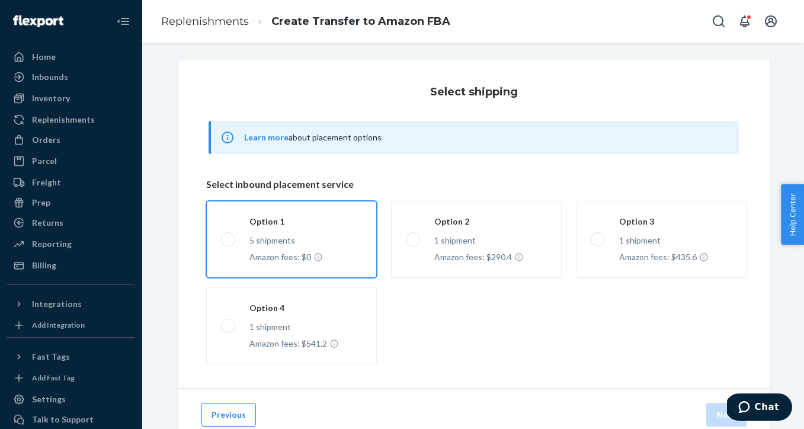
click at [283, 242] on label "Option 1 5 shipments Amazon fees: $0" at bounding box center [291, 239] width 171 height 77
click at [229, 242] on input "Option 1 5 shipments Amazon fees: $0" at bounding box center [225, 239] width 8 height 8
radio input "true"
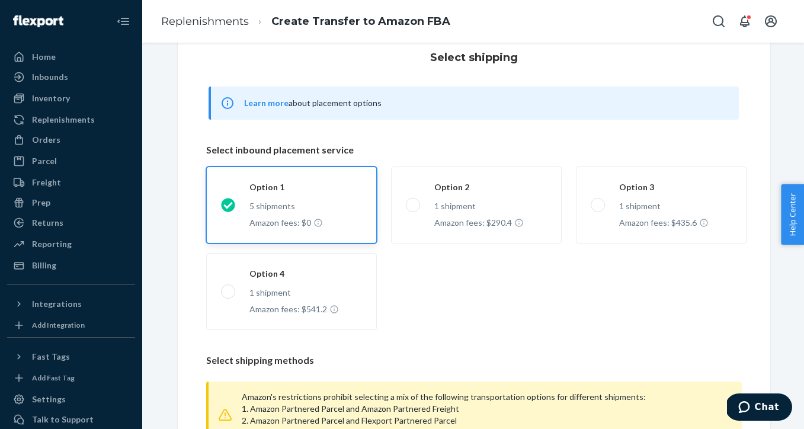
scroll to position [33, 0]
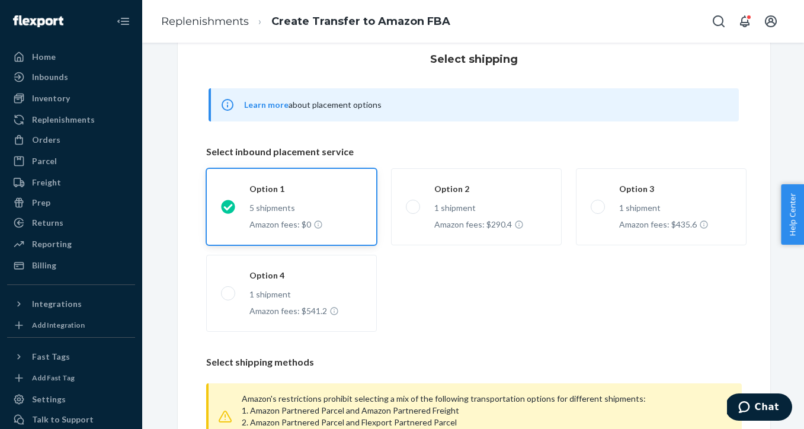
click at [267, 108] on button "Learn more" at bounding box center [266, 105] width 44 height 12
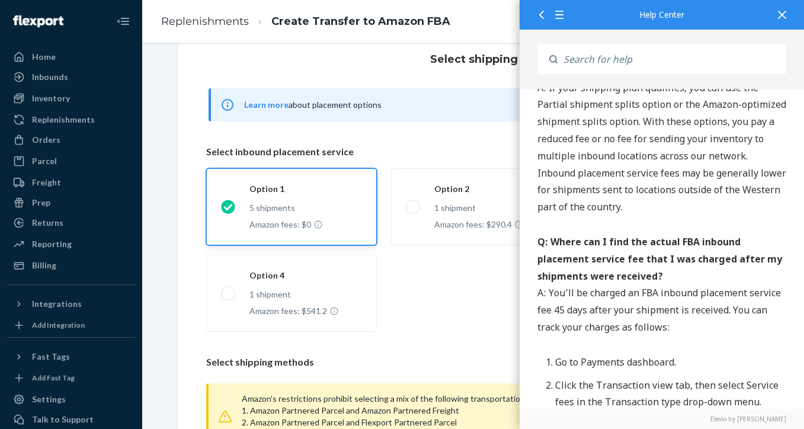
scroll to position [1748, 0]
click at [369, 129] on div "Learn more about placement options" at bounding box center [474, 111] width 530 height 50
click at [782, 15] on icon at bounding box center [782, 15] width 8 height 8
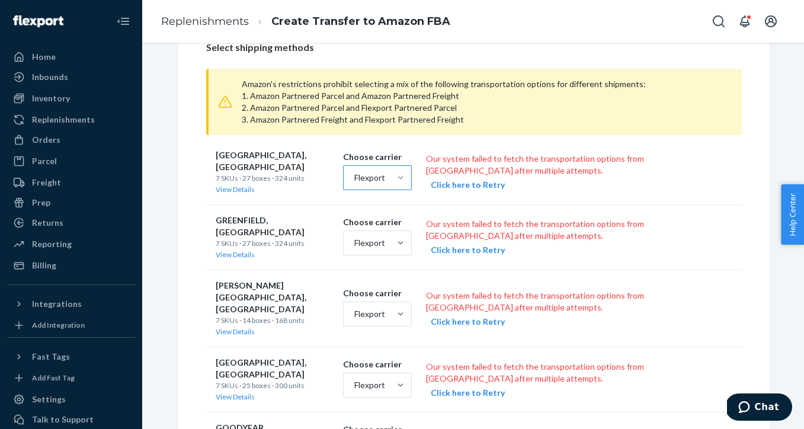
scroll to position [348, 0]
click at [395, 228] on div "Amazon" at bounding box center [377, 229] width 64 height 24
click at [354, 183] on input "option [object Object] focused, 2 of 2. 2 results available. Use Up and Down to…" at bounding box center [353, 177] width 1 height 12
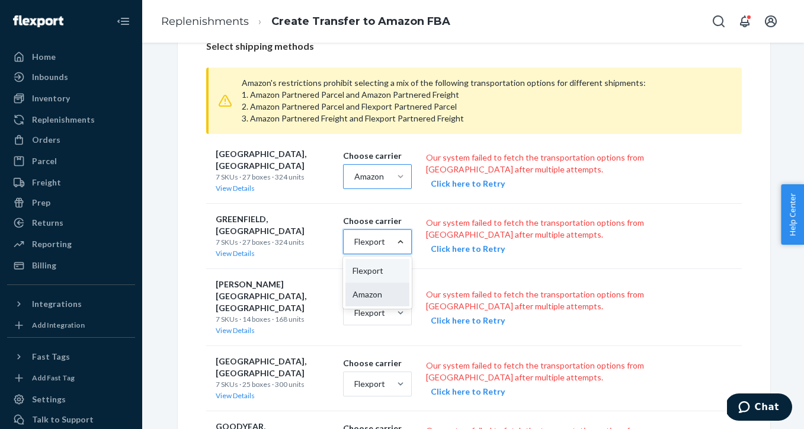
click at [388, 287] on div "Amazon" at bounding box center [377, 295] width 64 height 24
click at [354, 248] on input "option [object Object] focused, 2 of 2. 2 results available. Use Up and Down to…" at bounding box center [353, 242] width 1 height 12
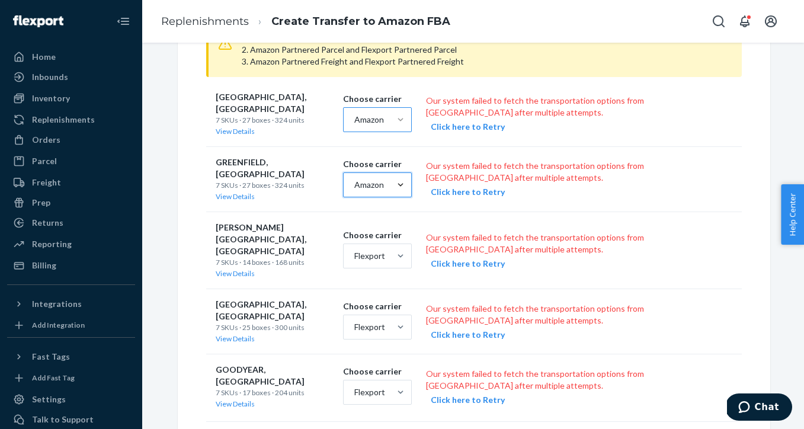
scroll to position [407, 0]
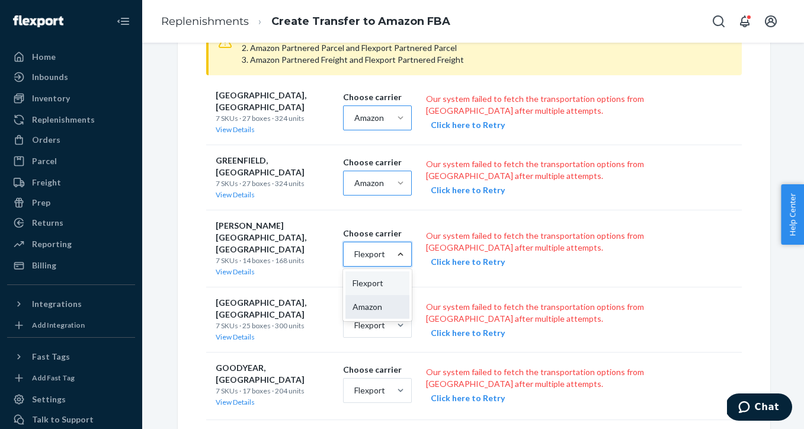
click at [407, 295] on div "Amazon" at bounding box center [377, 307] width 64 height 24
click at [354, 260] on input "option [object Object] focused, 2 of 2. 2 results available. Use Up and Down to…" at bounding box center [353, 254] width 1 height 12
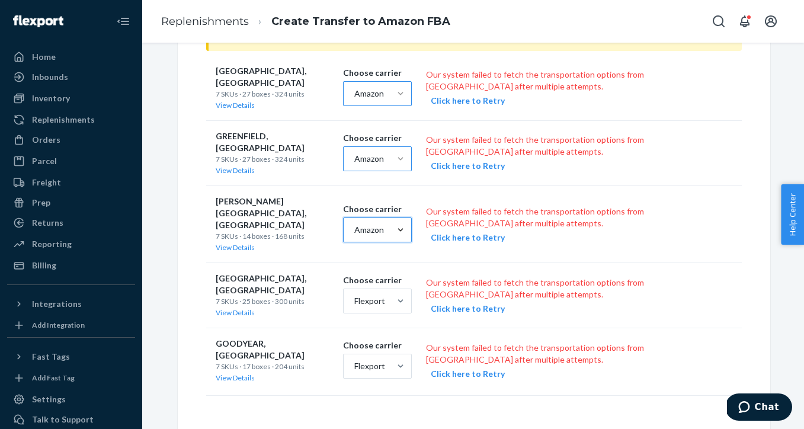
scroll to position [443, 0]
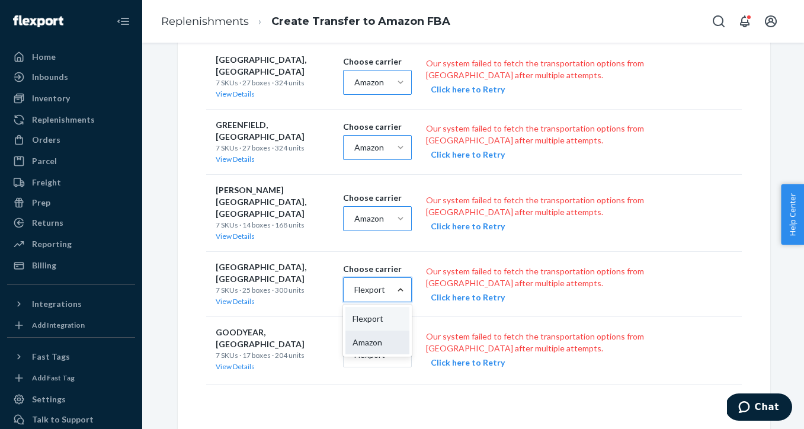
click at [405, 331] on div "Amazon" at bounding box center [377, 343] width 64 height 24
click at [354, 296] on input "option [object Object] focused, 2 of 2. 2 results available. Use Up and Down to…" at bounding box center [353, 290] width 1 height 12
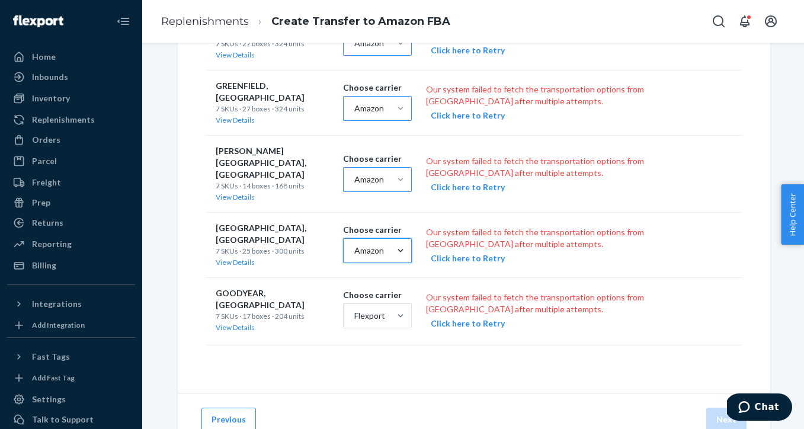
scroll to position [485, 0]
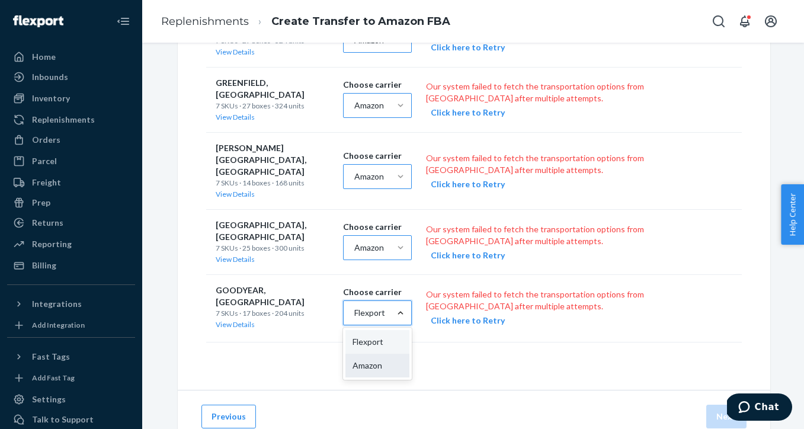
click at [394, 354] on div "Amazon" at bounding box center [377, 366] width 64 height 24
click at [354, 319] on input "option [object Object] focused, 2 of 2. 2 results available. Use Up and Down to…" at bounding box center [353, 313] width 1 height 12
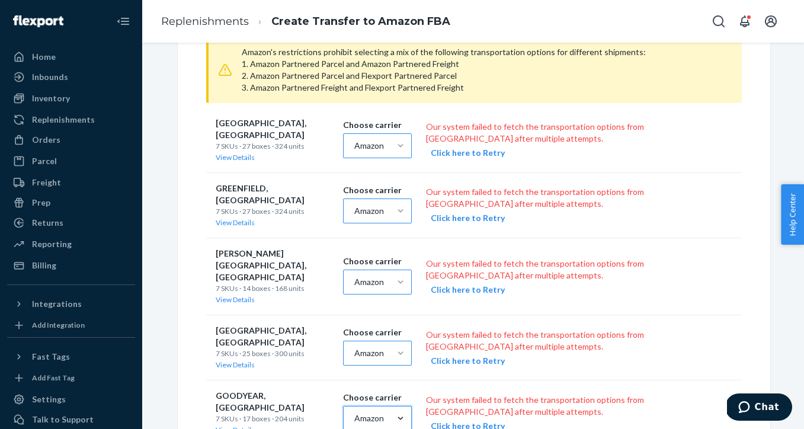
scroll to position [345, 0]
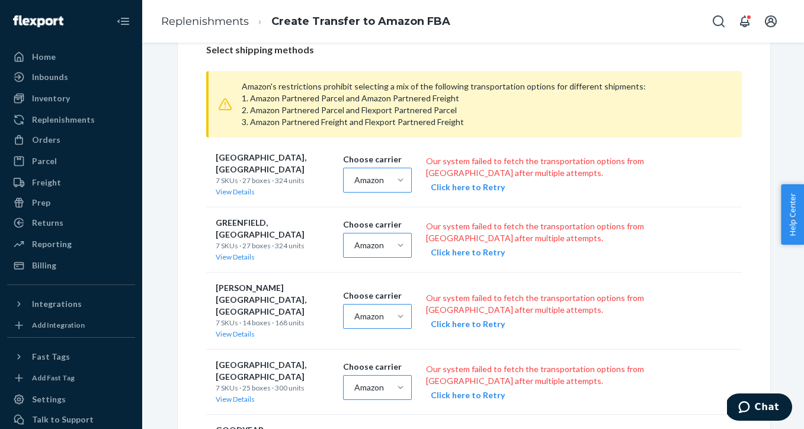
click at [485, 188] on button "Click here to Retry" at bounding box center [468, 187] width 74 height 12
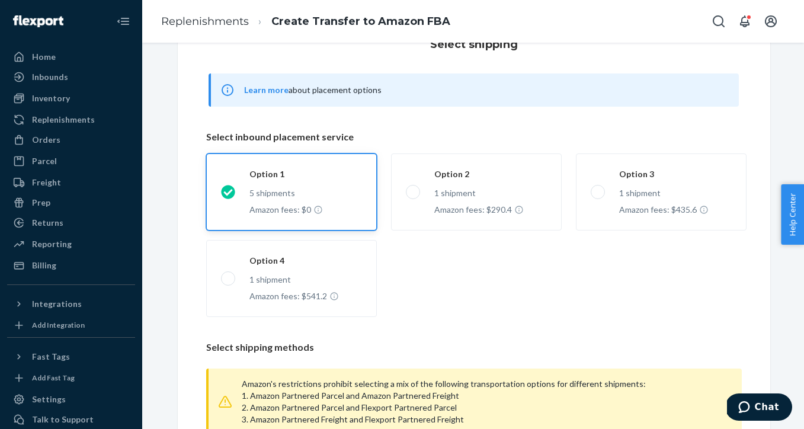
scroll to position [0, 0]
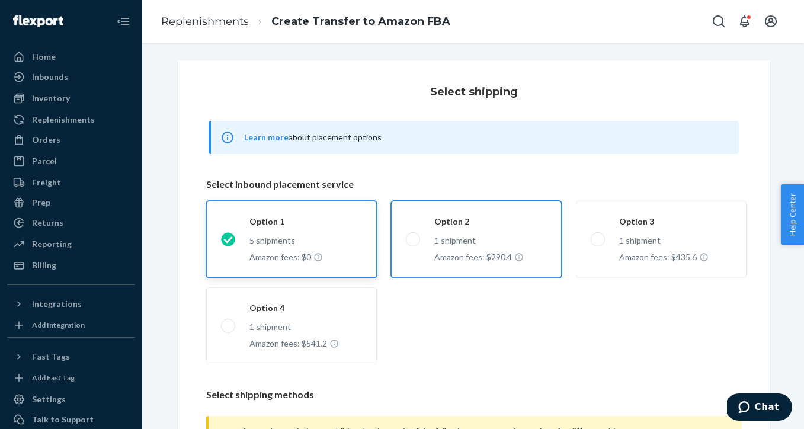
click at [411, 239] on label "Option 2 1 shipment Amazon fees: $290.4" at bounding box center [476, 239] width 171 height 77
click at [411, 239] on input "Option 2 1 shipment Amazon fees: $290.4" at bounding box center [410, 239] width 8 height 8
radio input "true"
radio input "false"
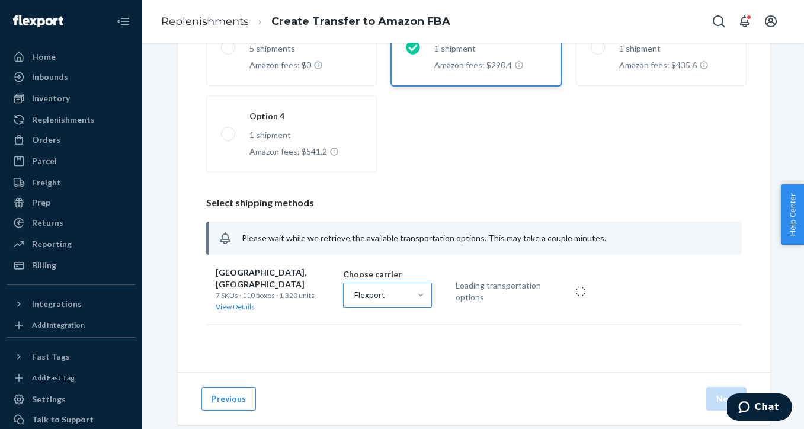
scroll to position [212, 0]
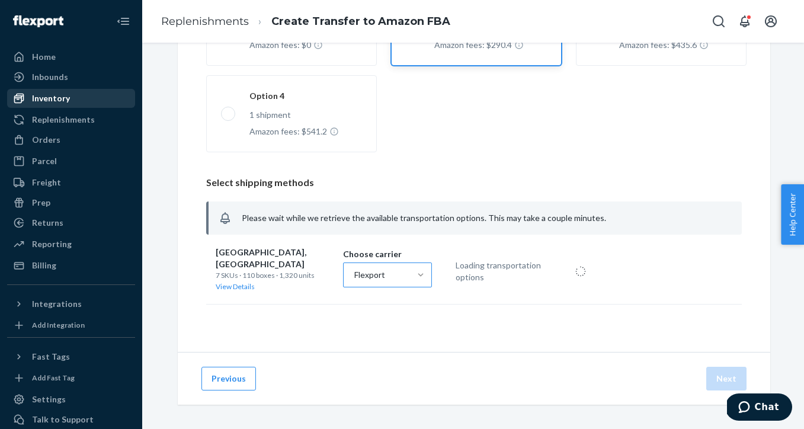
click at [68, 101] on div "Inventory" at bounding box center [51, 98] width 38 height 12
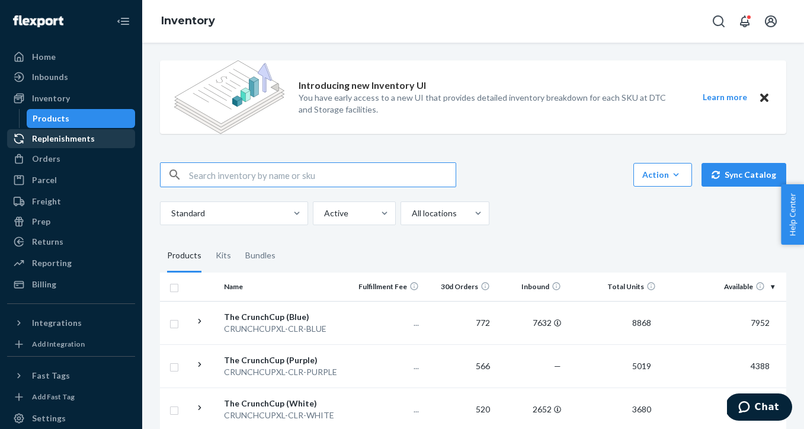
click at [68, 140] on div "Replenishments" at bounding box center [63, 139] width 63 height 12
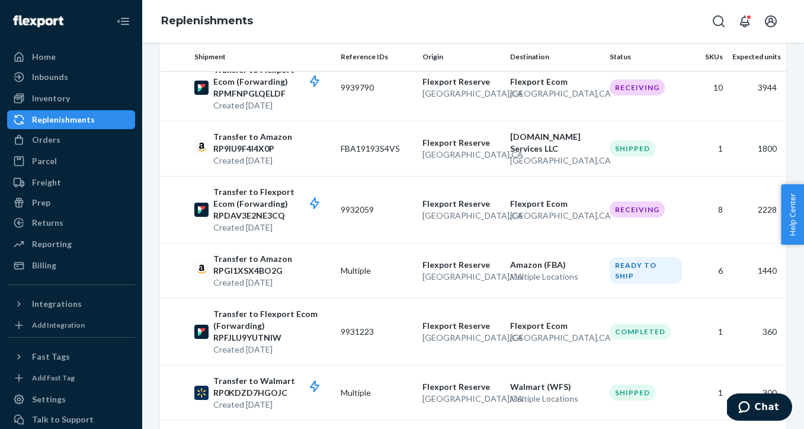
scroll to position [321, 0]
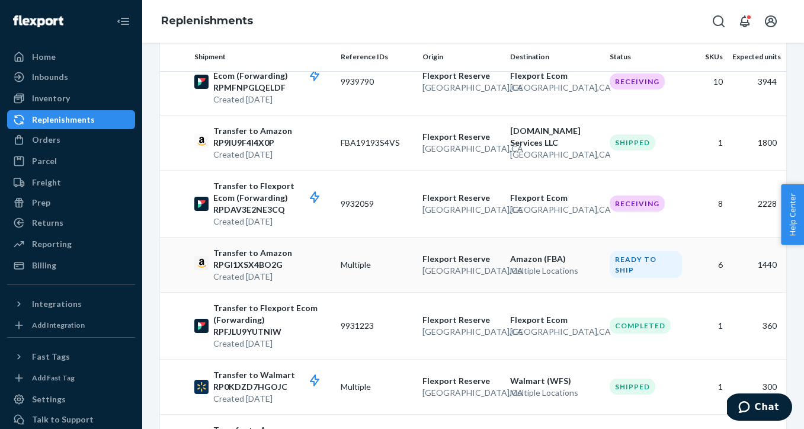
click at [394, 274] on td "Multiple" at bounding box center [377, 264] width 82 height 55
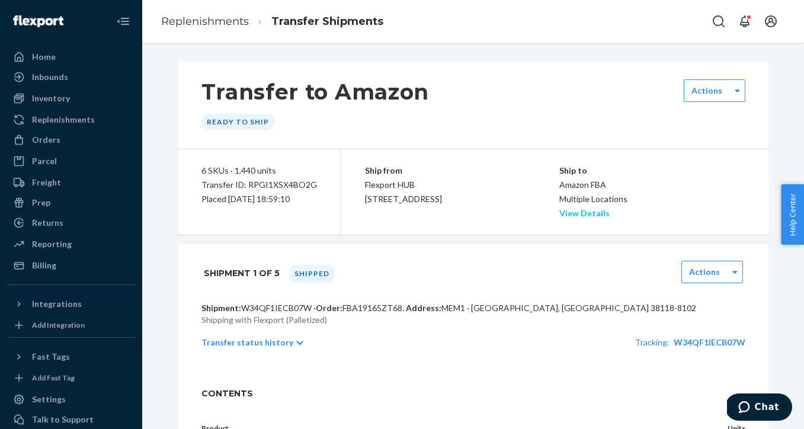
click at [606, 215] on link "View Details" at bounding box center [584, 213] width 50 height 10
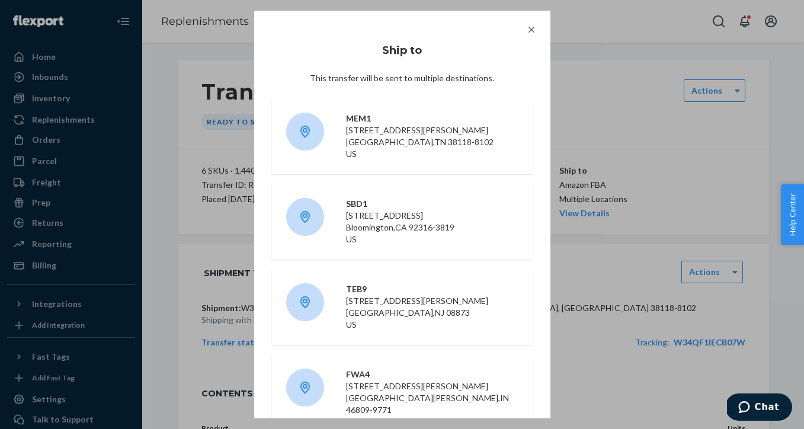
click at [533, 29] on icon at bounding box center [532, 30] width 12 height 12
